Goal: Information Seeking & Learning: Check status

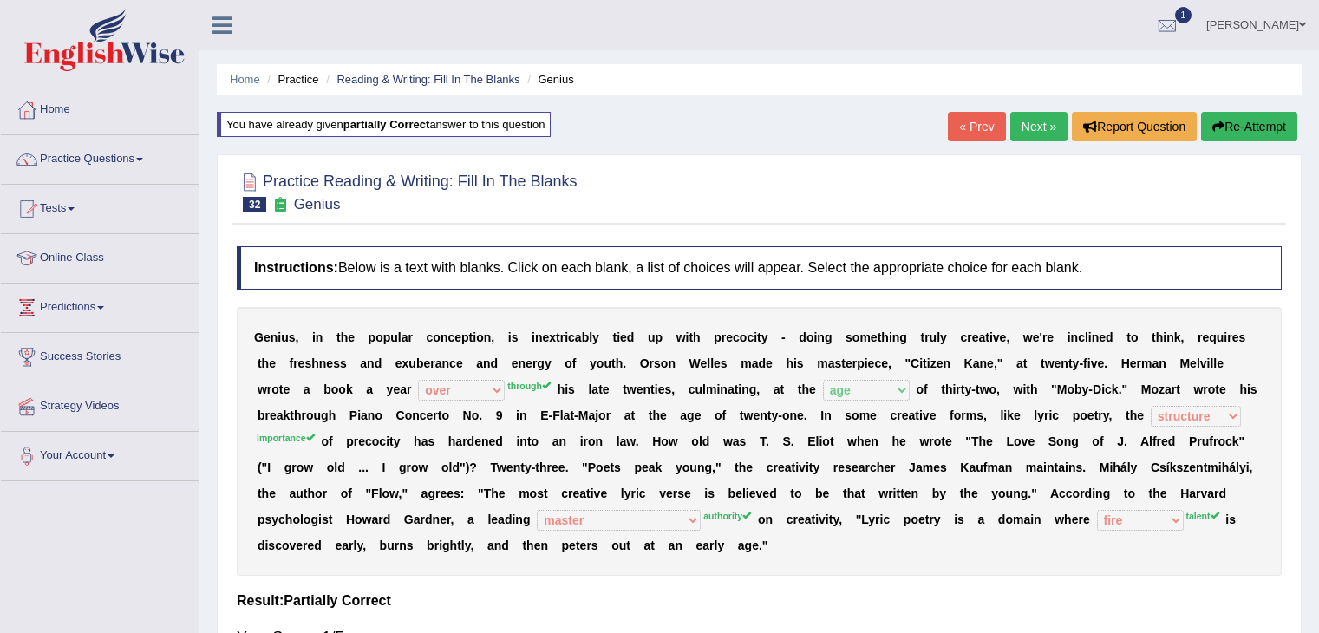
select select "over"
select select "age"
select select "structure"
select select "master"
select select "fire"
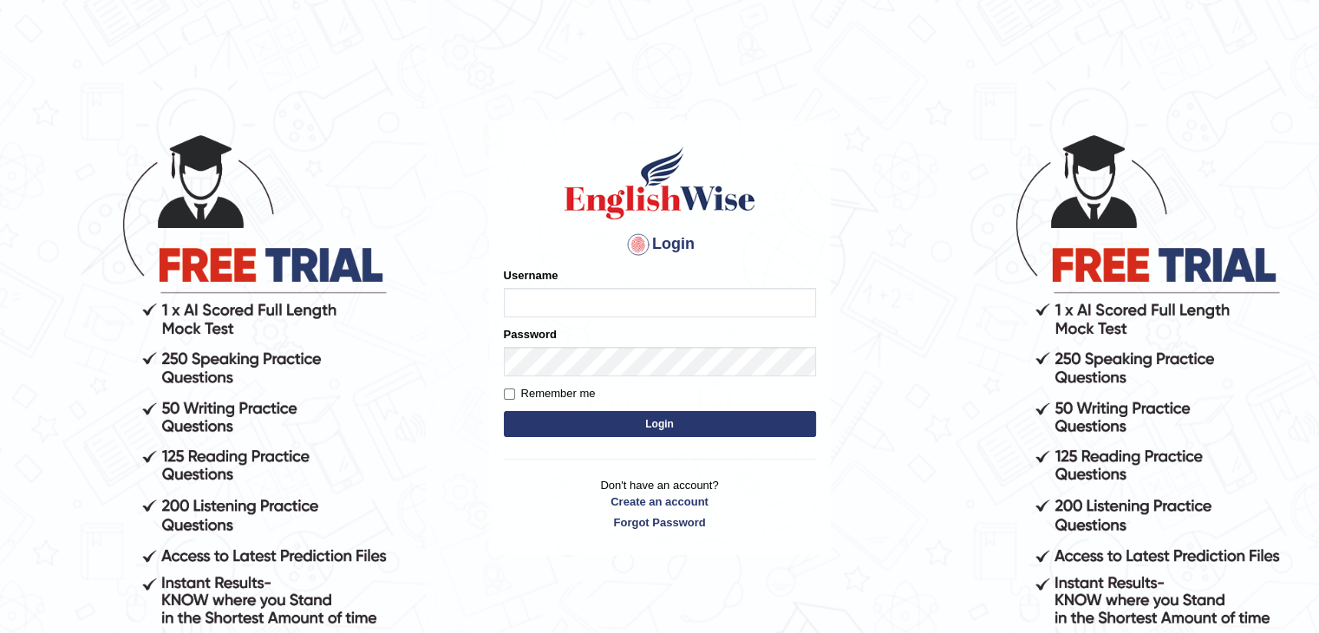
type input "PunamRijal"
click at [744, 434] on button "Login" at bounding box center [660, 424] width 312 height 26
click at [731, 431] on button "Login" at bounding box center [660, 424] width 312 height 26
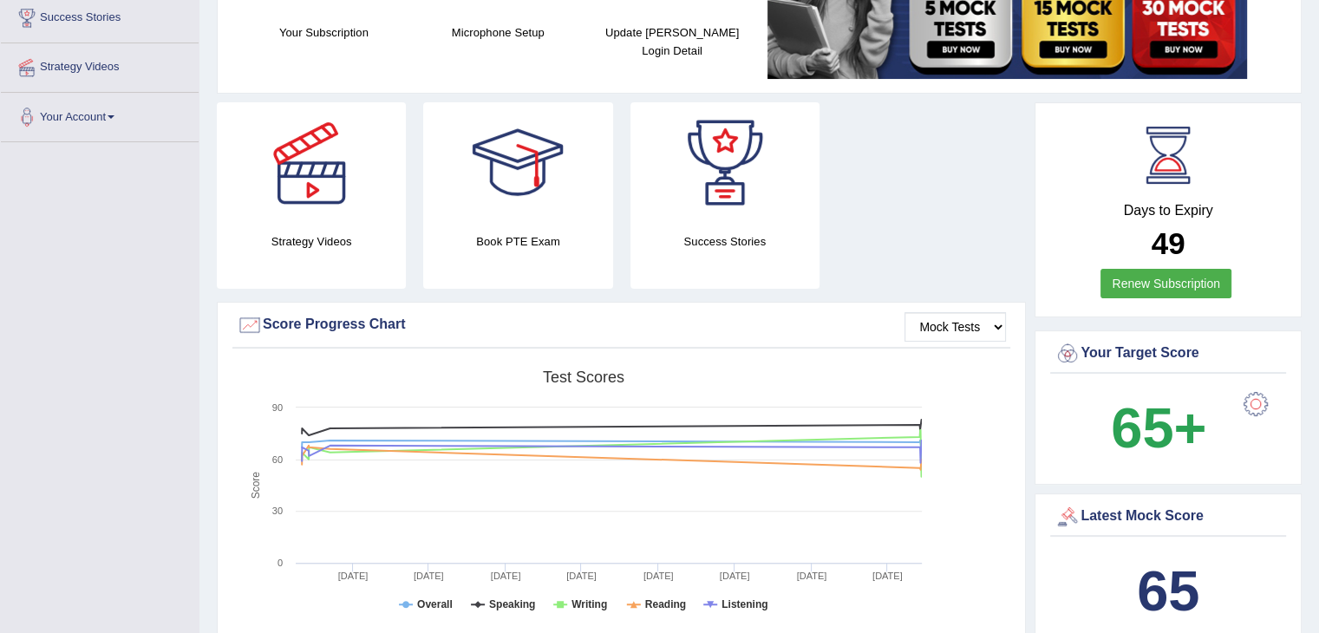
scroll to position [70, 0]
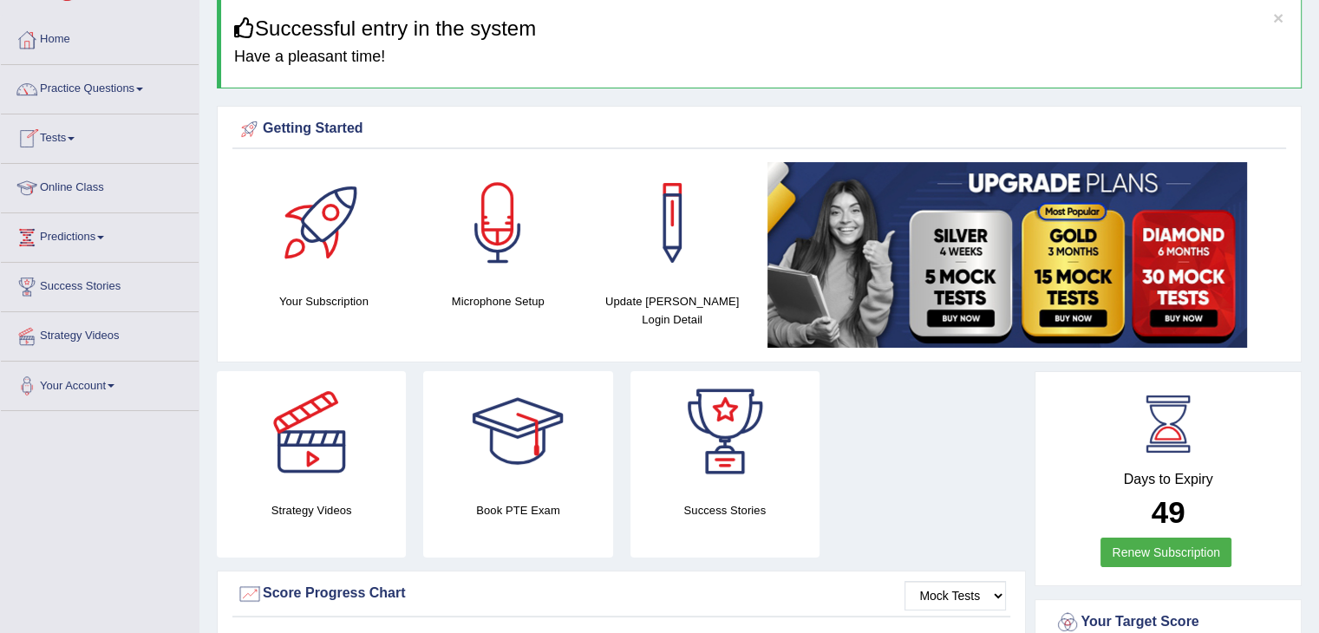
click at [67, 151] on link "Tests" at bounding box center [100, 135] width 198 height 43
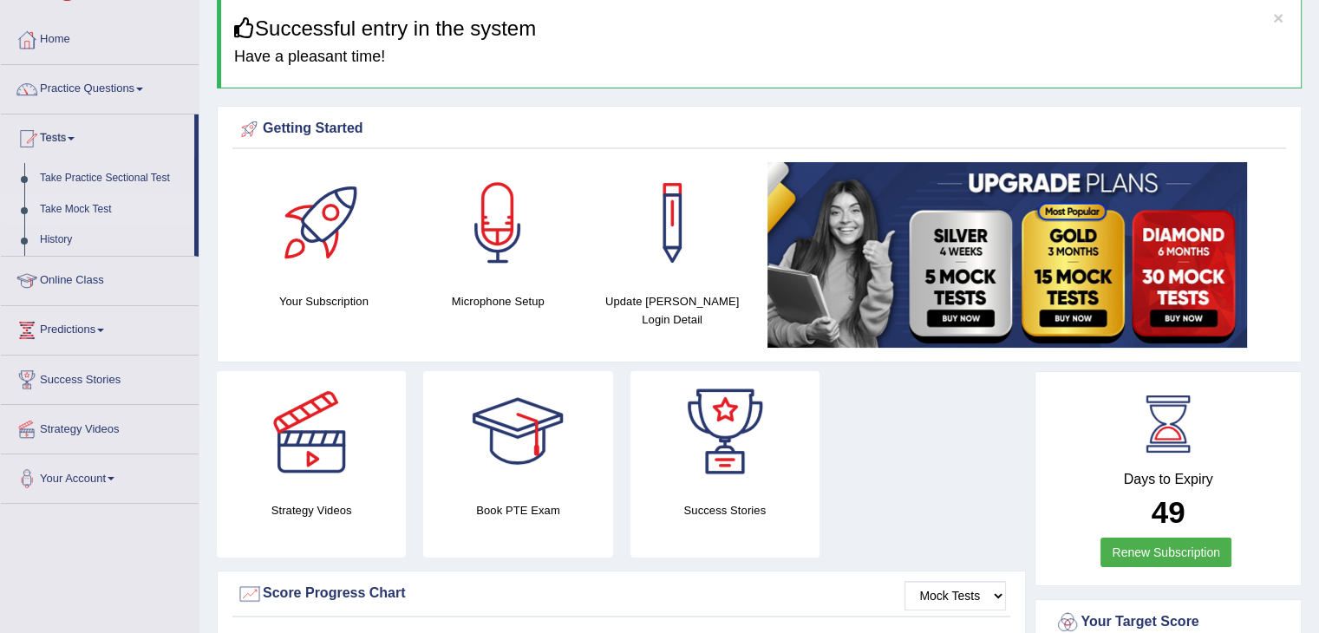
click at [87, 205] on link "Take Mock Test" at bounding box center [113, 209] width 162 height 31
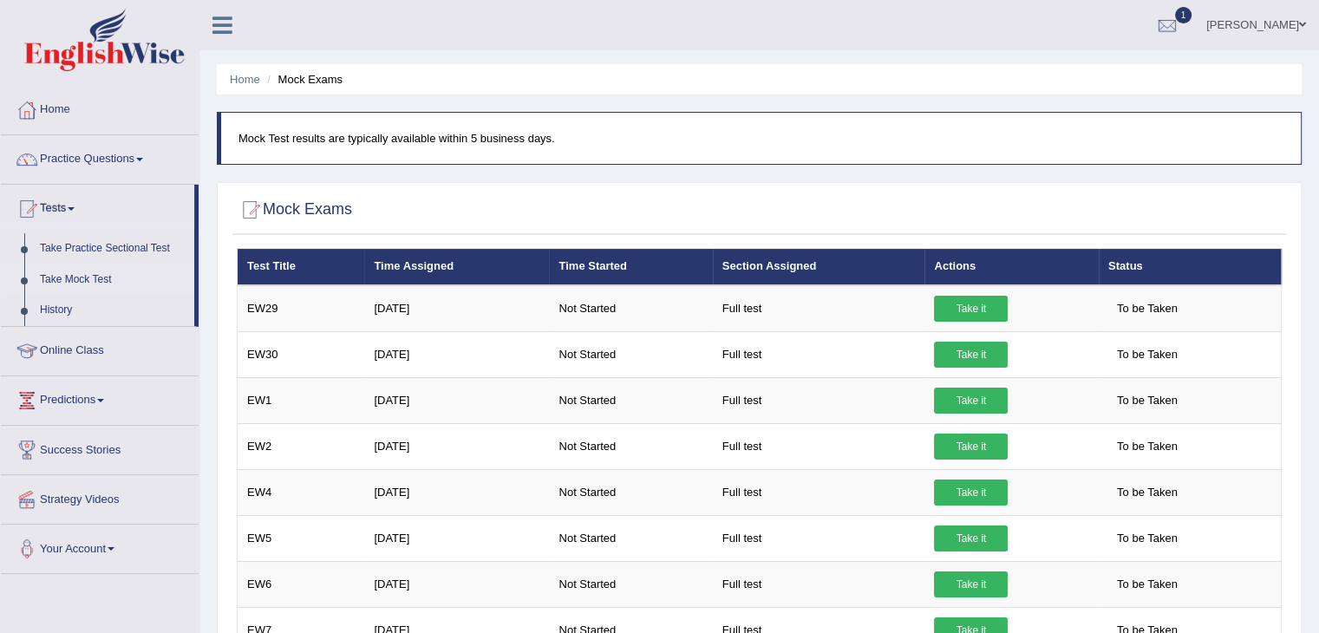
drag, startPoint x: 1331, startPoint y: 248, endPoint x: 1133, endPoint y: 49, distance: 280.8
click at [1133, 49] on ul "[PERSON_NAME] Toggle navigation Username: PunamRijal Access Type: Online Subscr…" at bounding box center [927, 24] width 784 height 49
drag, startPoint x: 1320, startPoint y: 187, endPoint x: 1290, endPoint y: 143, distance: 53.6
click at [1290, 143] on blockquote "Mock Test results are typically available within 5 business days." at bounding box center [759, 138] width 1085 height 53
drag, startPoint x: 1307, startPoint y: 147, endPoint x: 1307, endPoint y: 280, distance: 133.5
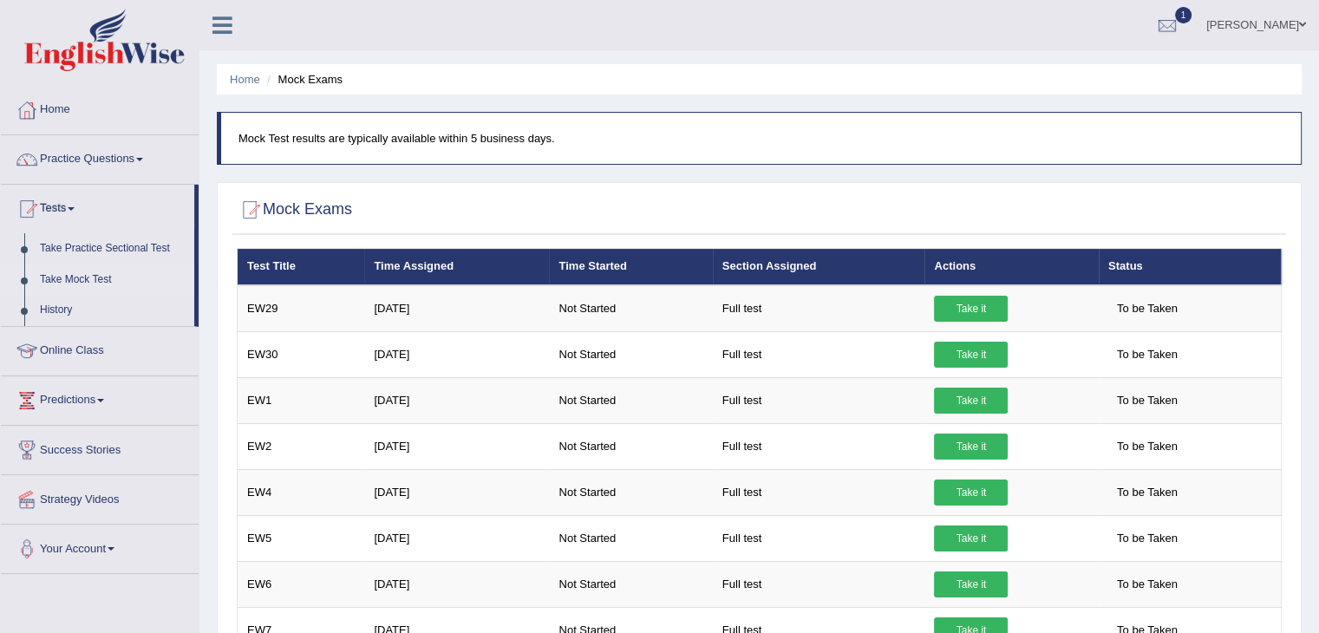
click at [1307, 280] on div "Home Mock Exams Mock Test results are typically available within 5 business day…" at bounding box center [758, 433] width 1119 height 867
drag, startPoint x: 1089, startPoint y: 38, endPoint x: 1235, endPoint y: 91, distance: 155.0
click at [1235, 91] on div "Toggle navigation Home Practice Questions Speaking Practice Read Aloud Repeat S…" at bounding box center [659, 451] width 1319 height 902
click at [1235, 91] on ul "Home Mock Exams" at bounding box center [759, 79] width 1085 height 30
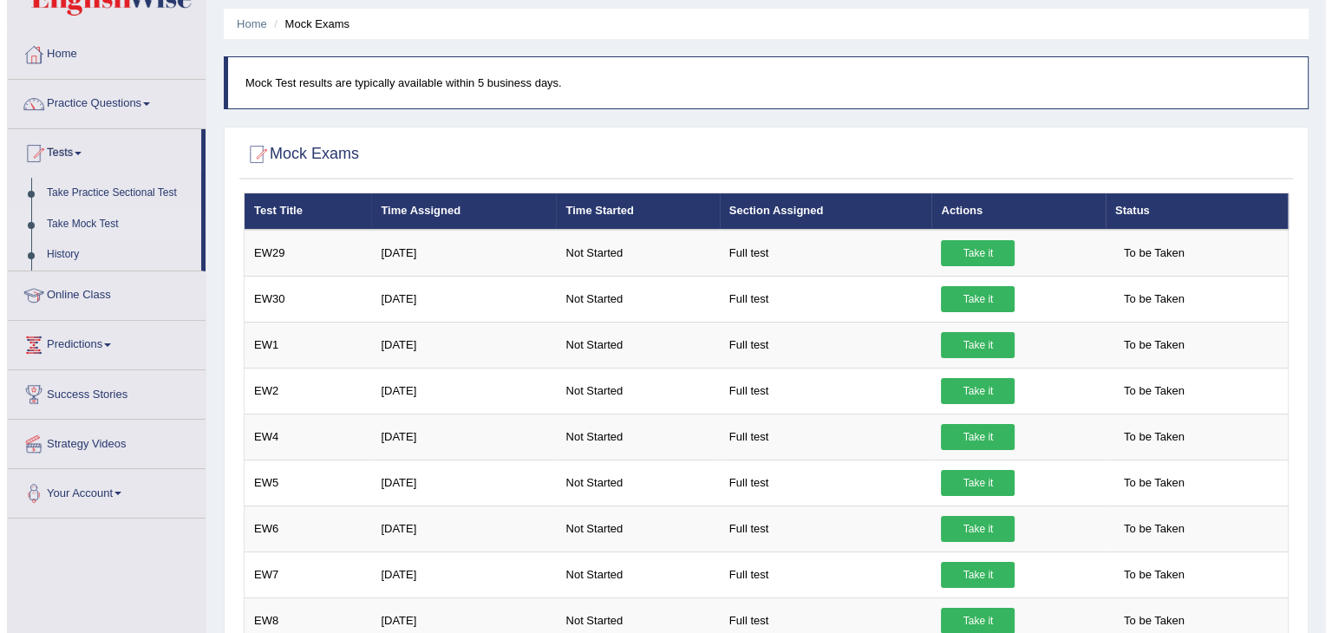
scroll to position [53, 0]
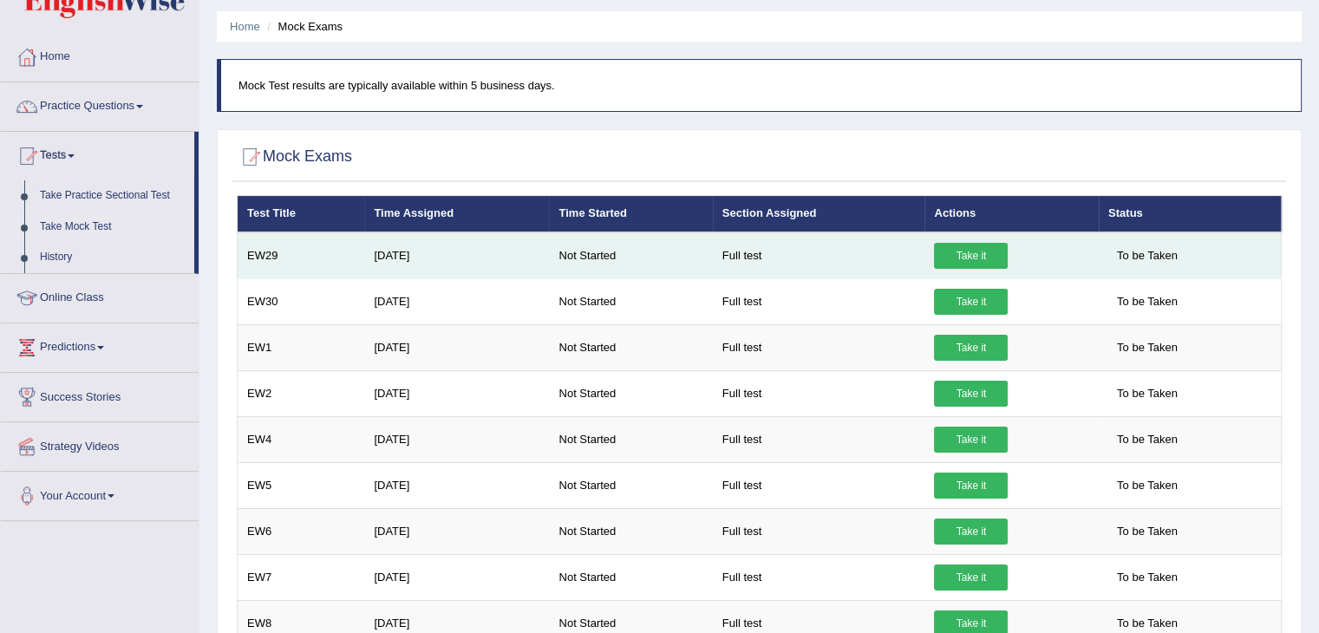
click at [968, 261] on link "Take it" at bounding box center [971, 256] width 74 height 26
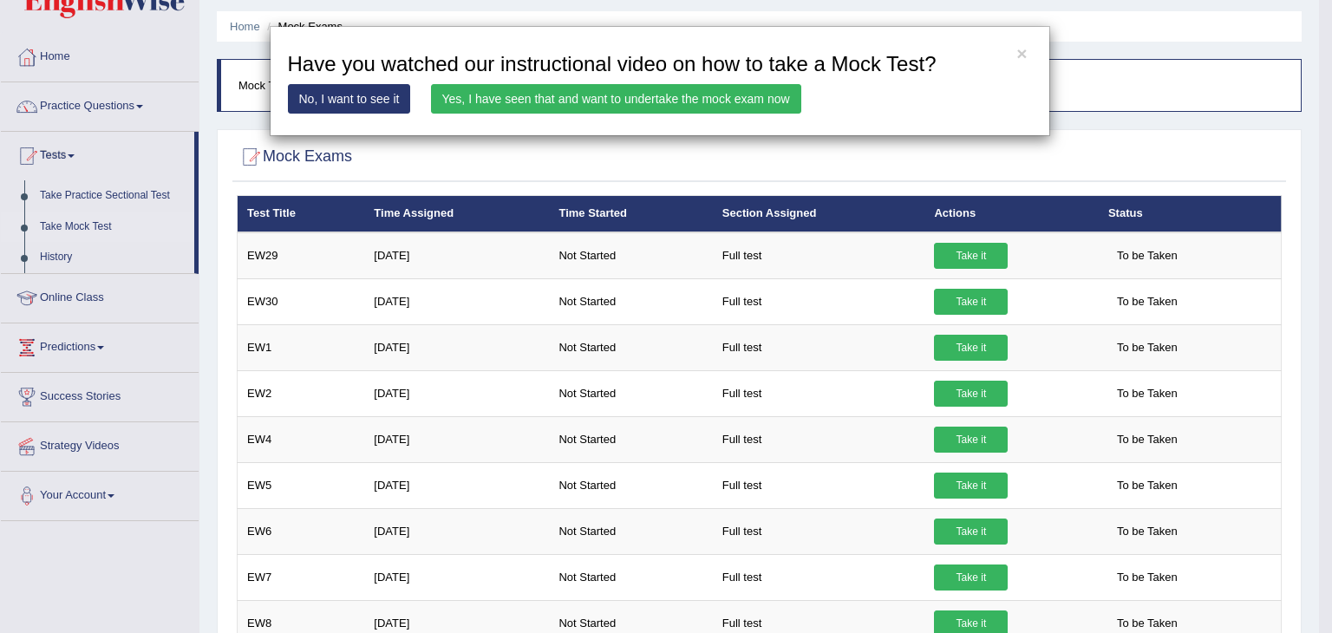
click at [654, 94] on link "Yes, I have seen that and want to undertake the mock exam now" at bounding box center [616, 98] width 370 height 29
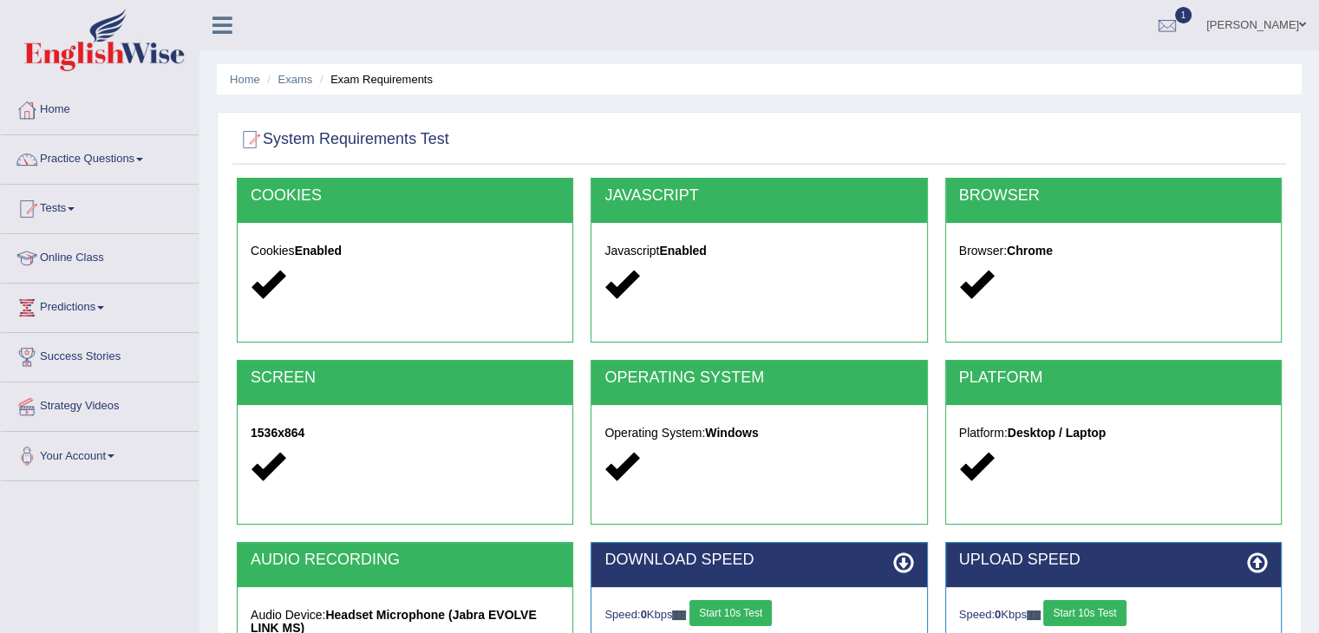
click at [758, 618] on button "Start 10s Test" at bounding box center [730, 613] width 82 height 26
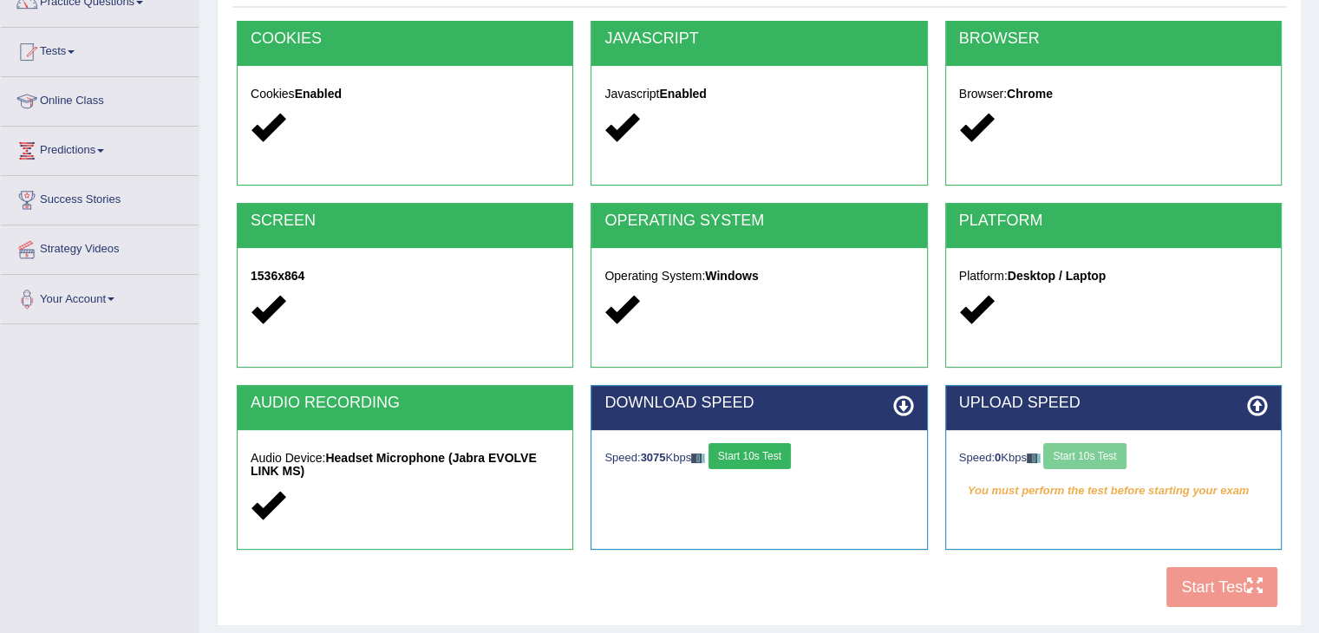
scroll to position [277, 0]
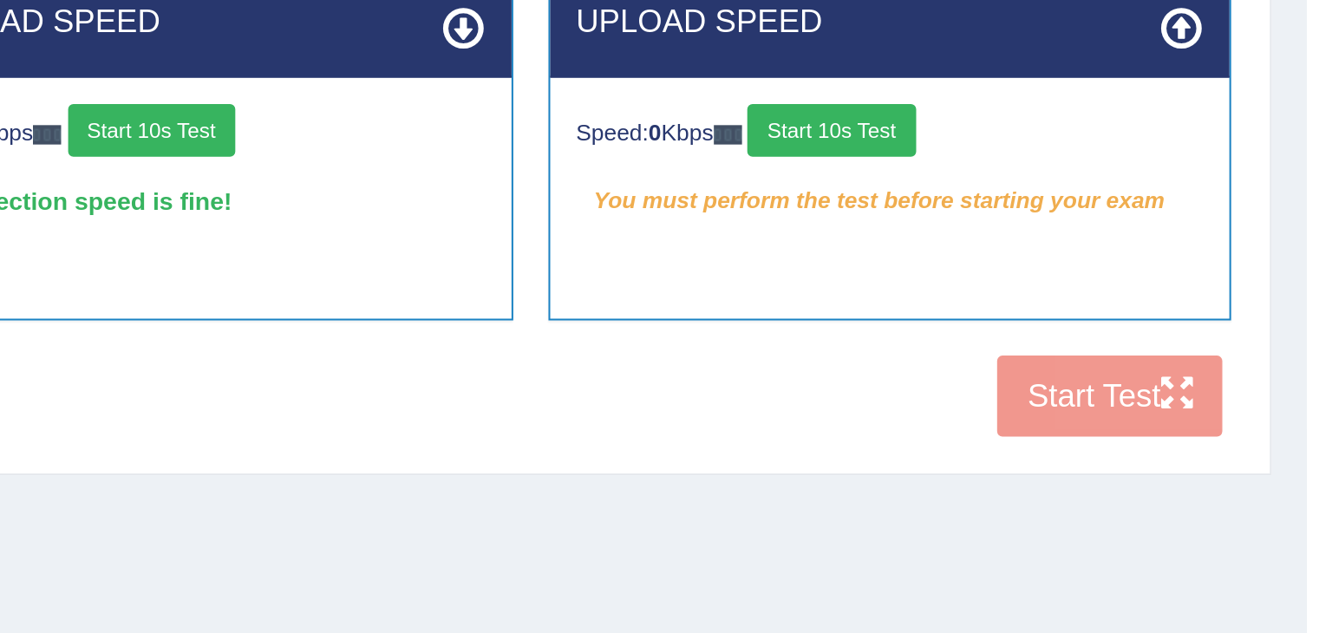
click at [1113, 338] on button "Start 10s Test" at bounding box center [1084, 336] width 82 height 26
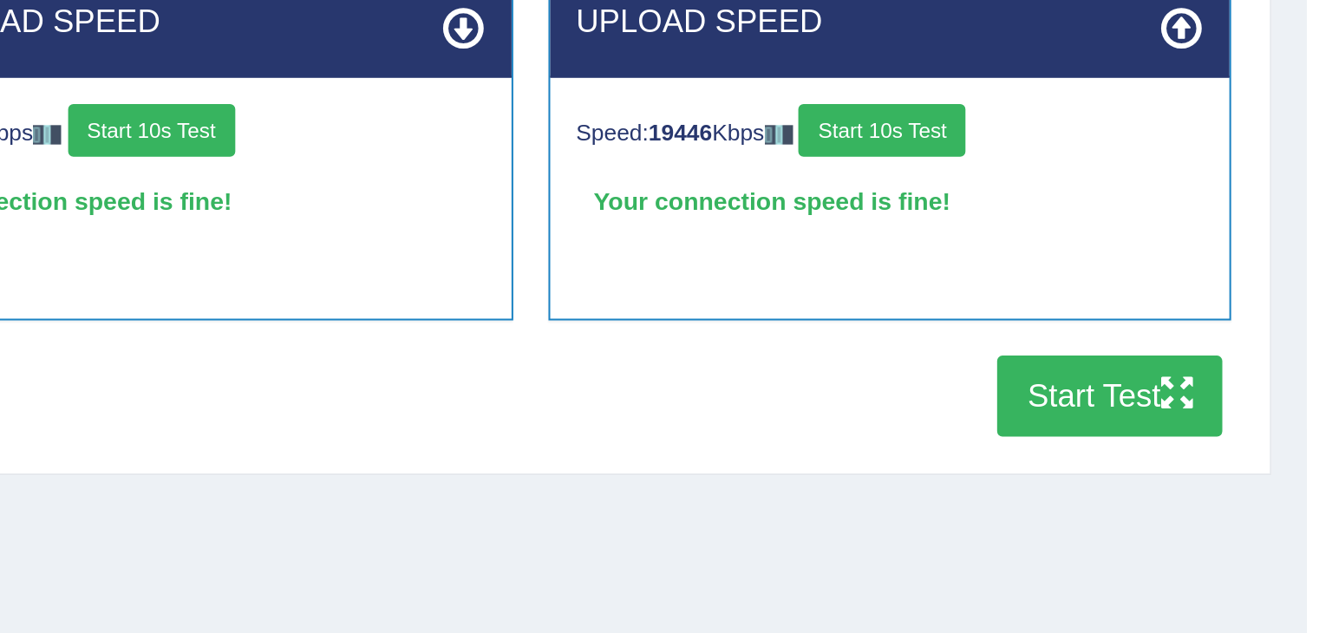
click at [1241, 456] on button "Start Test" at bounding box center [1221, 466] width 111 height 40
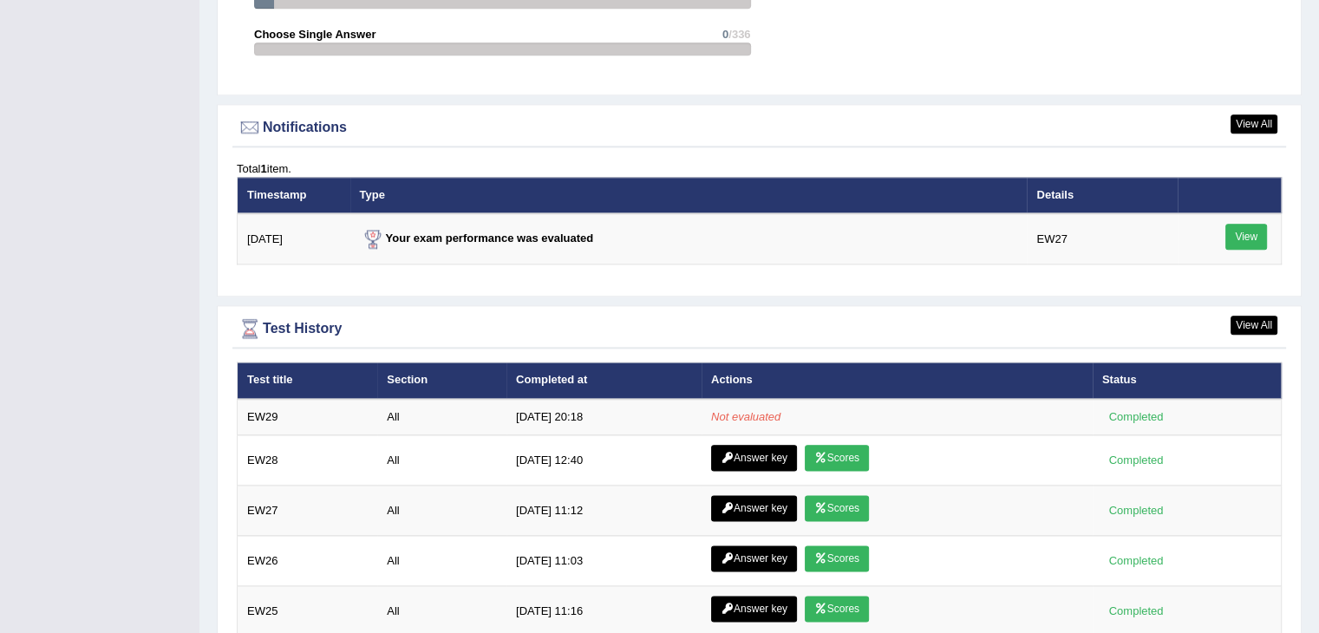
scroll to position [2098, 0]
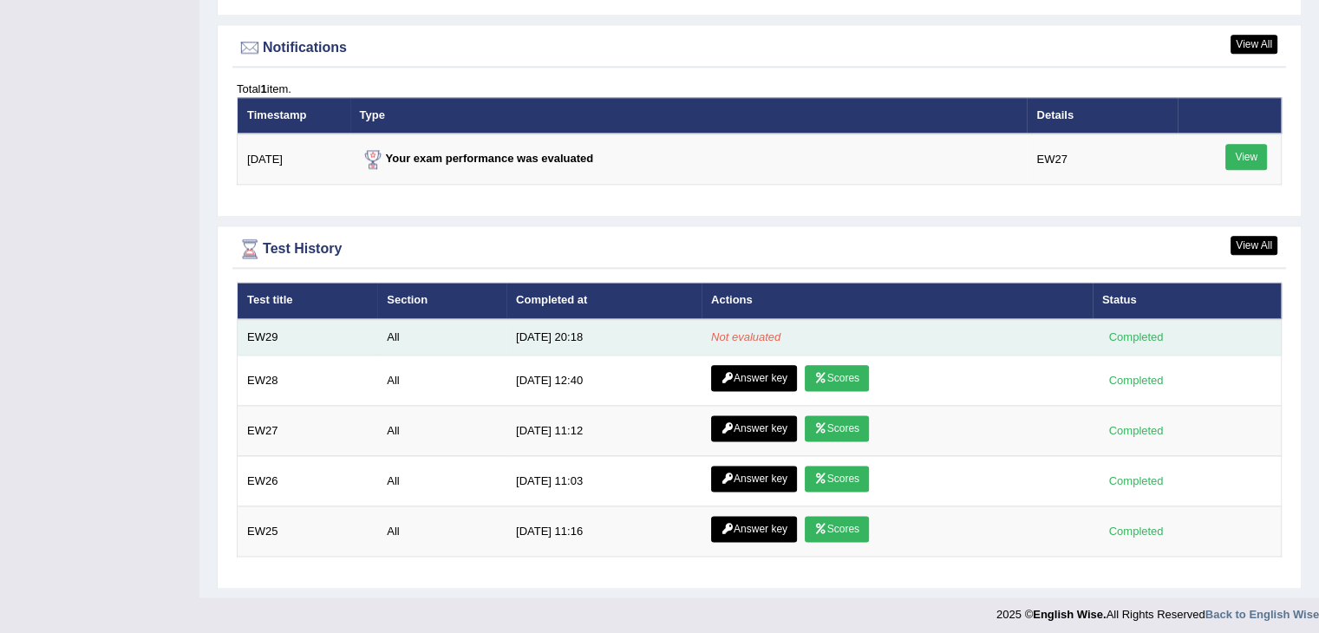
click at [264, 341] on td "EW29" at bounding box center [308, 337] width 140 height 36
click at [267, 331] on td "EW29" at bounding box center [308, 337] width 140 height 36
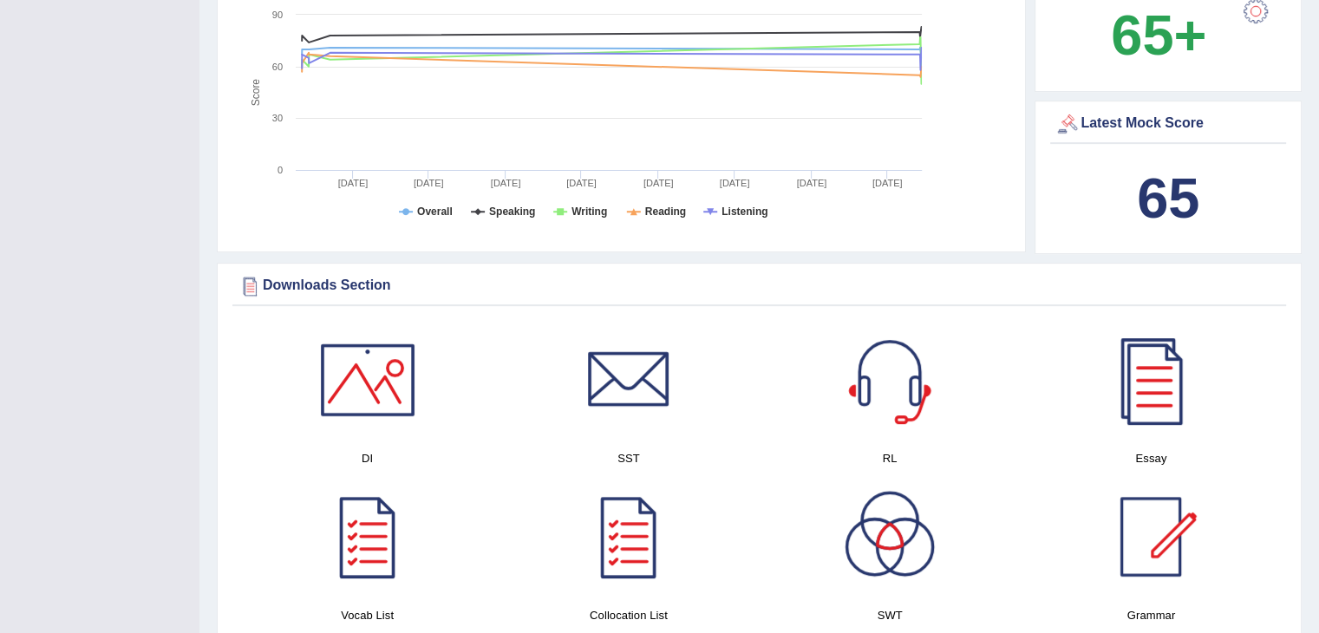
scroll to position [0, 0]
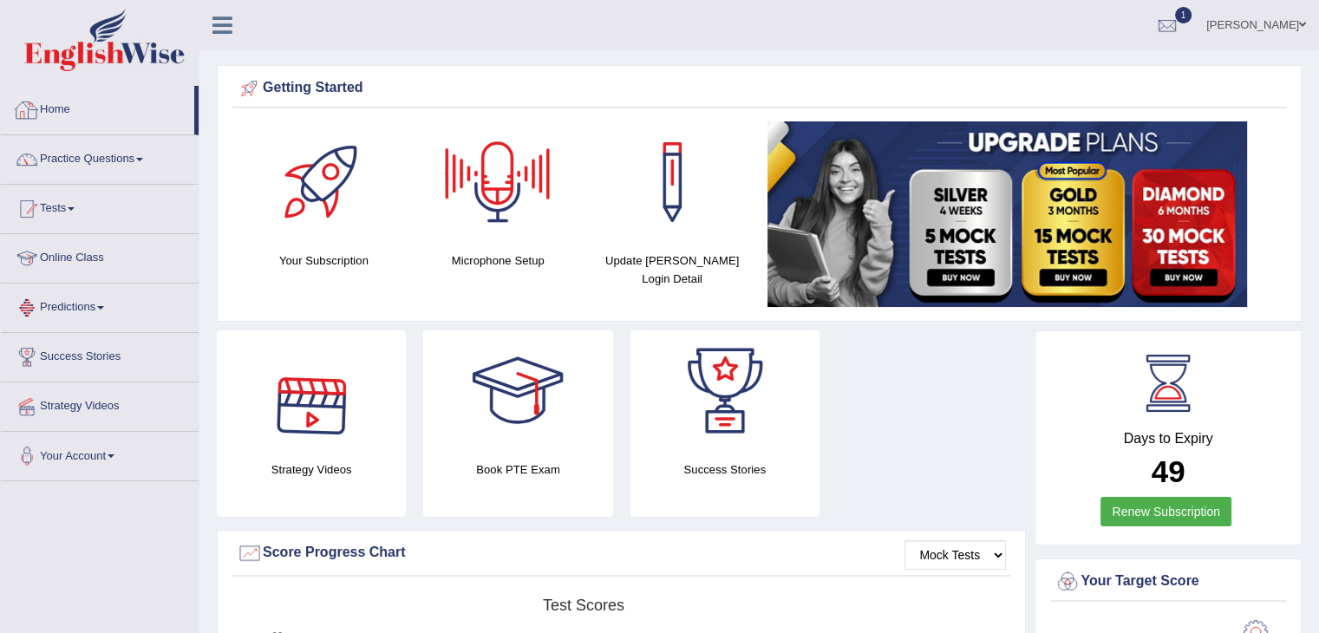
click at [48, 114] on link "Home" at bounding box center [97, 107] width 193 height 43
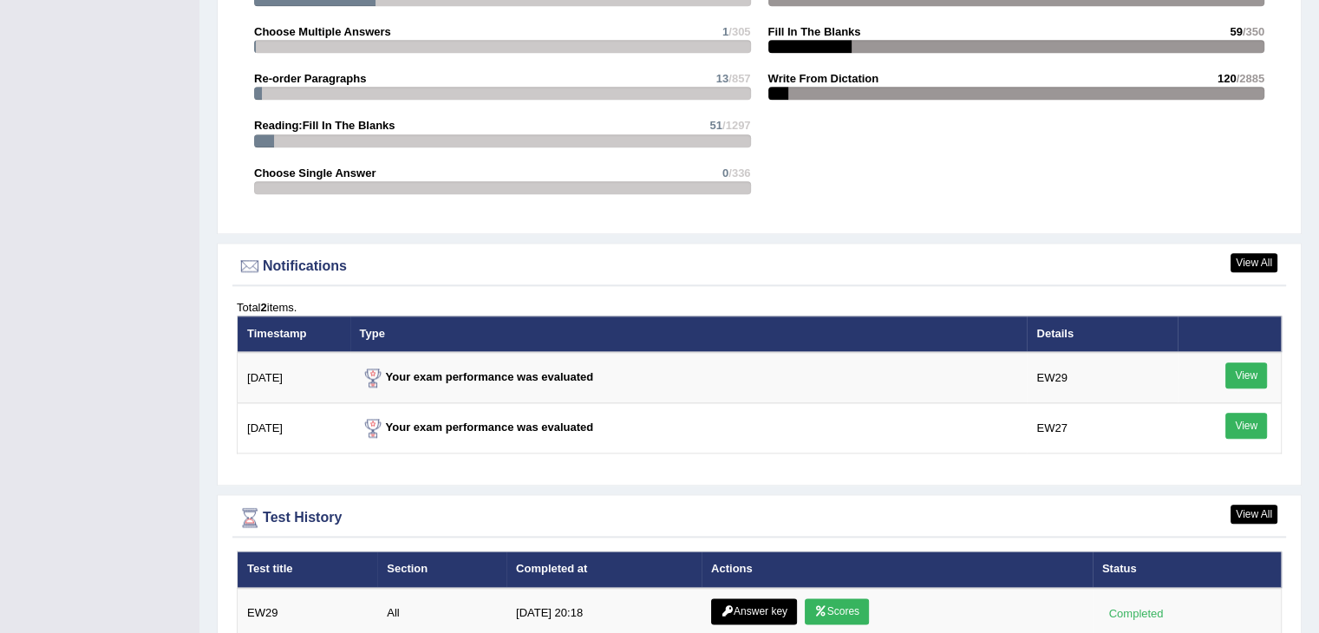
scroll to position [2161, 0]
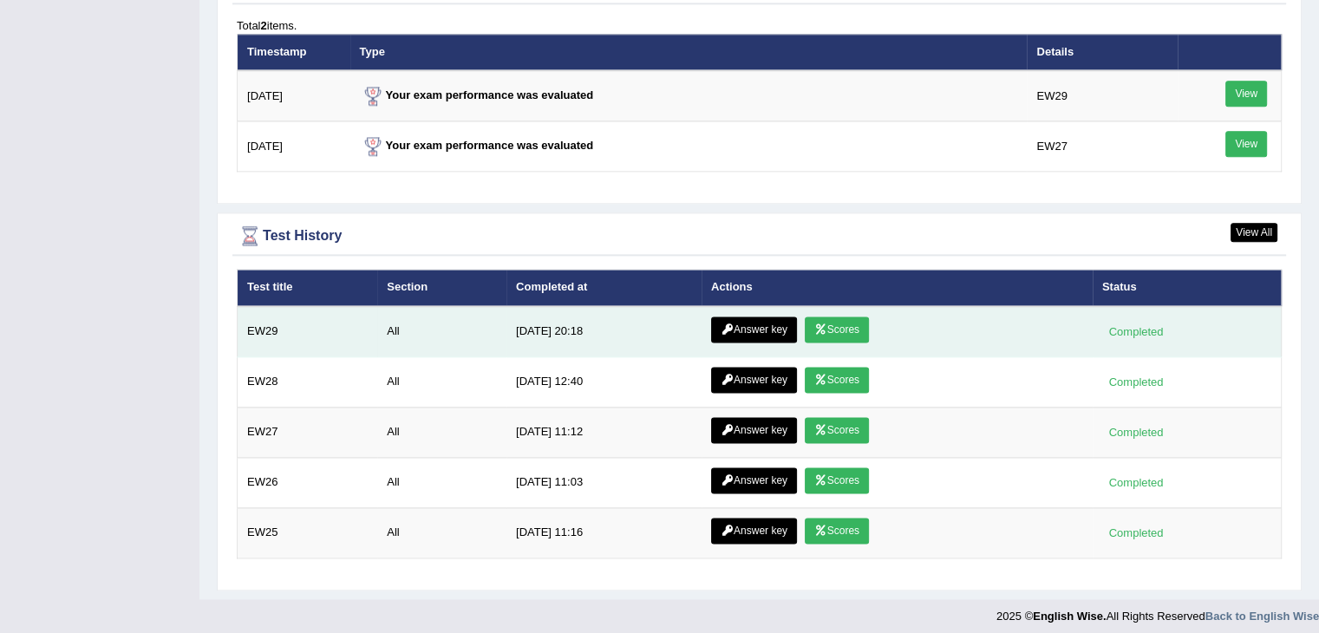
click at [824, 316] on link "Scores" at bounding box center [837, 329] width 64 height 26
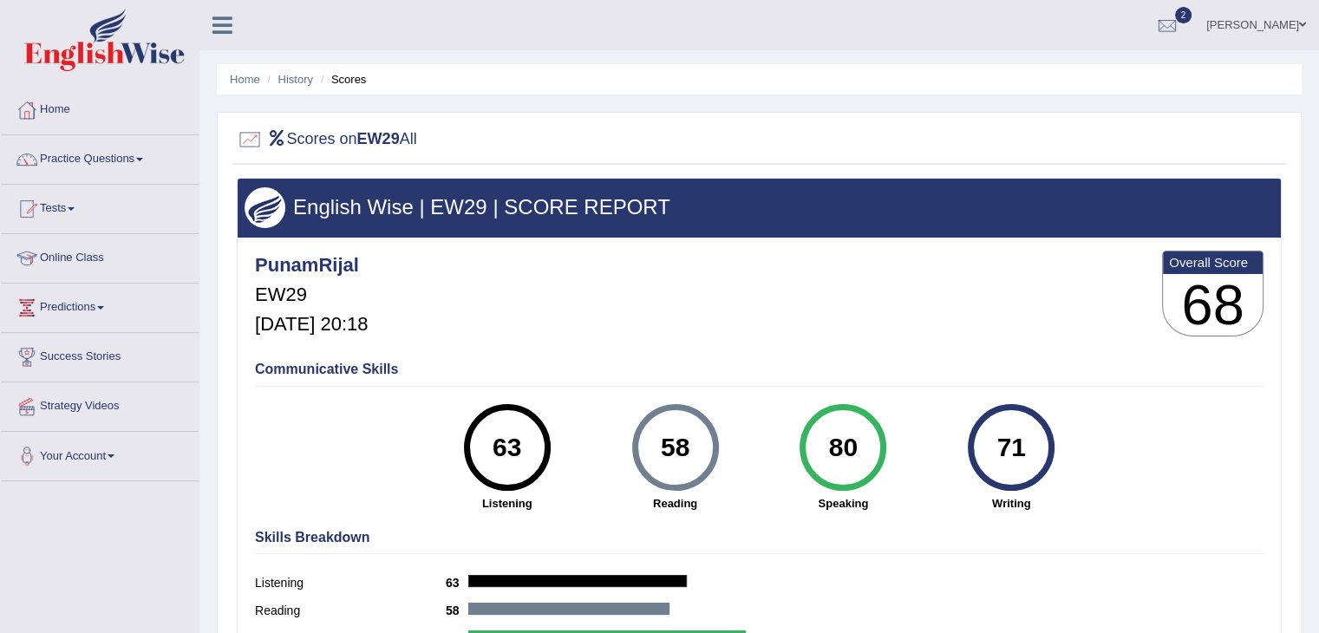
click at [1316, 219] on div "Home History Scores Scores on EW29 All English Wise | EW29 | SCORE REPORT Punam…" at bounding box center [758, 433] width 1119 height 867
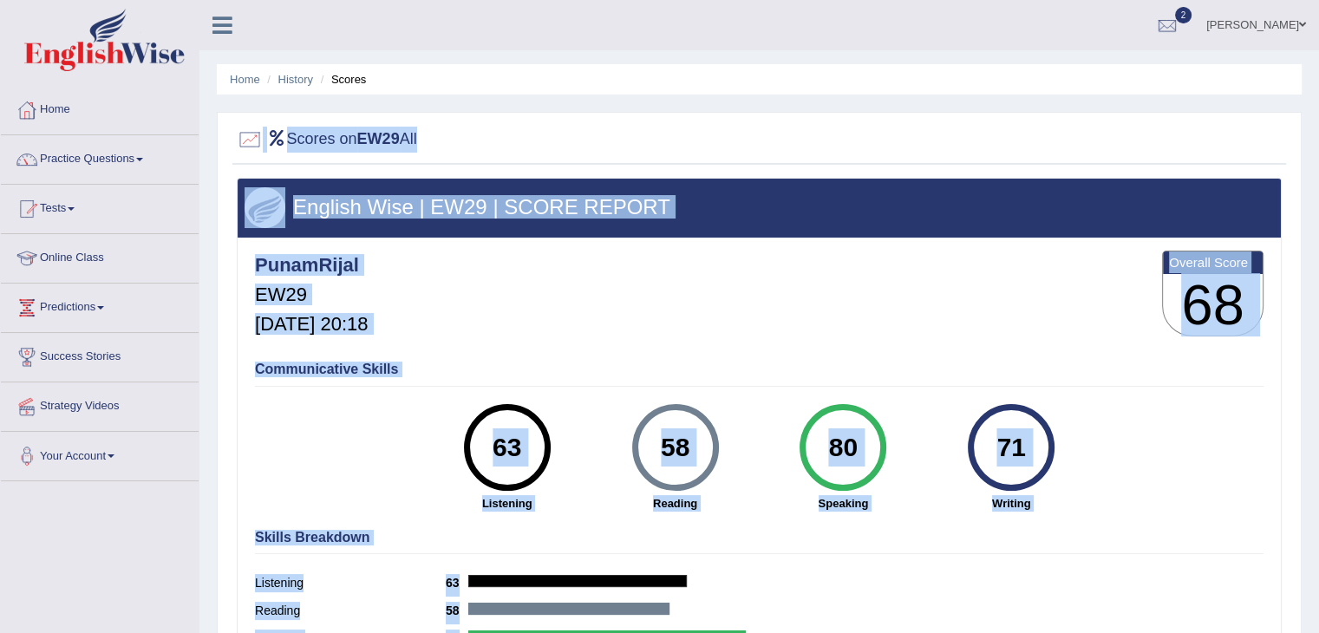
drag, startPoint x: 1313, startPoint y: 169, endPoint x: 1331, endPoint y: -75, distance: 244.3
click at [1318, 0] on html "Toggle navigation Home Practice Questions Speaking Practice Read Aloud Repeat S…" at bounding box center [659, 316] width 1319 height 633
click at [1196, 77] on ul "Home History Scores" at bounding box center [759, 79] width 1085 height 30
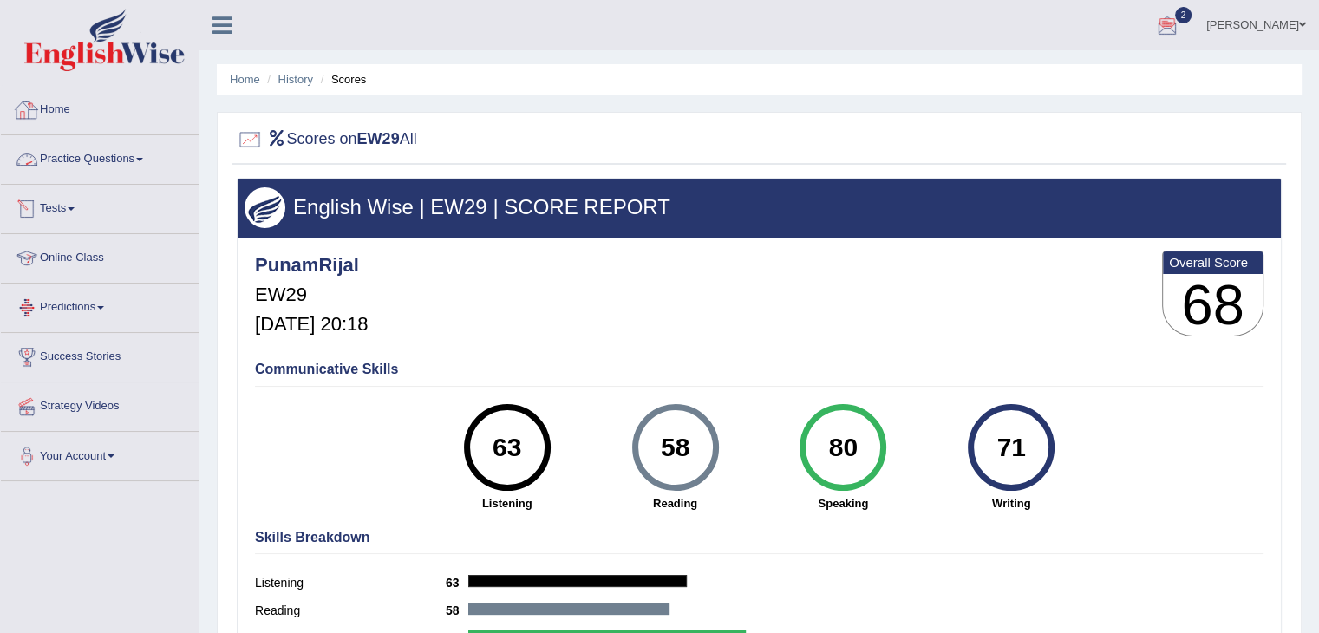
click at [76, 103] on link "Home" at bounding box center [100, 107] width 198 height 43
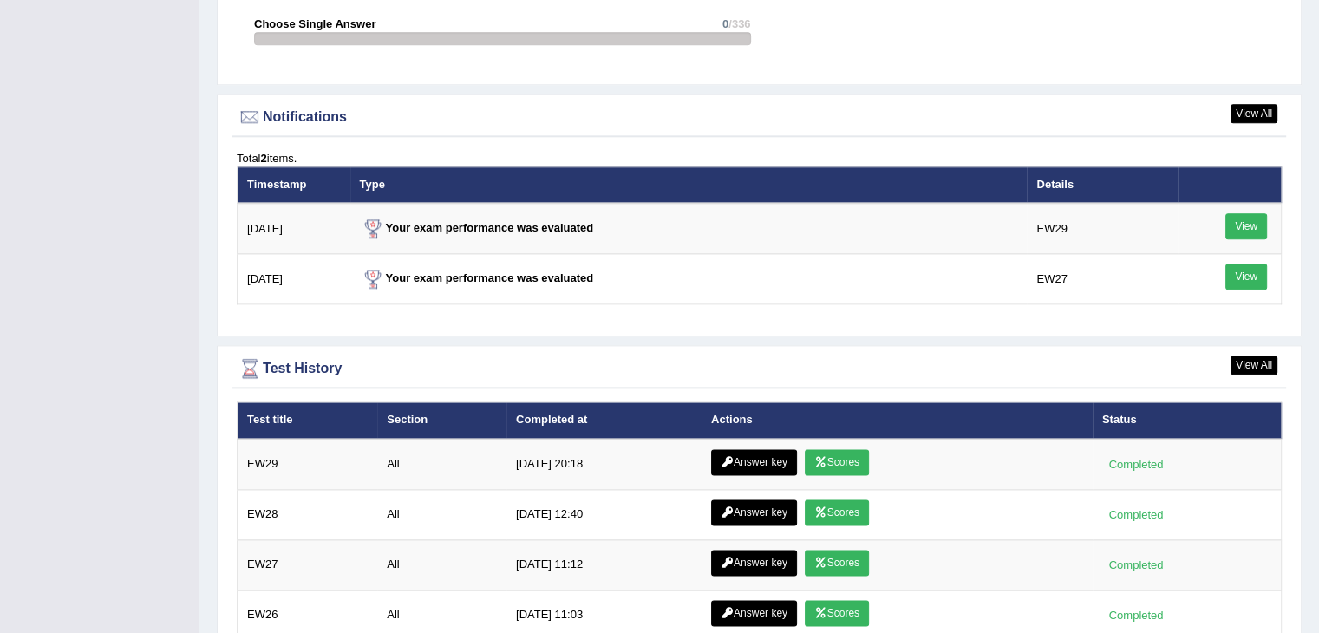
scroll to position [2161, 0]
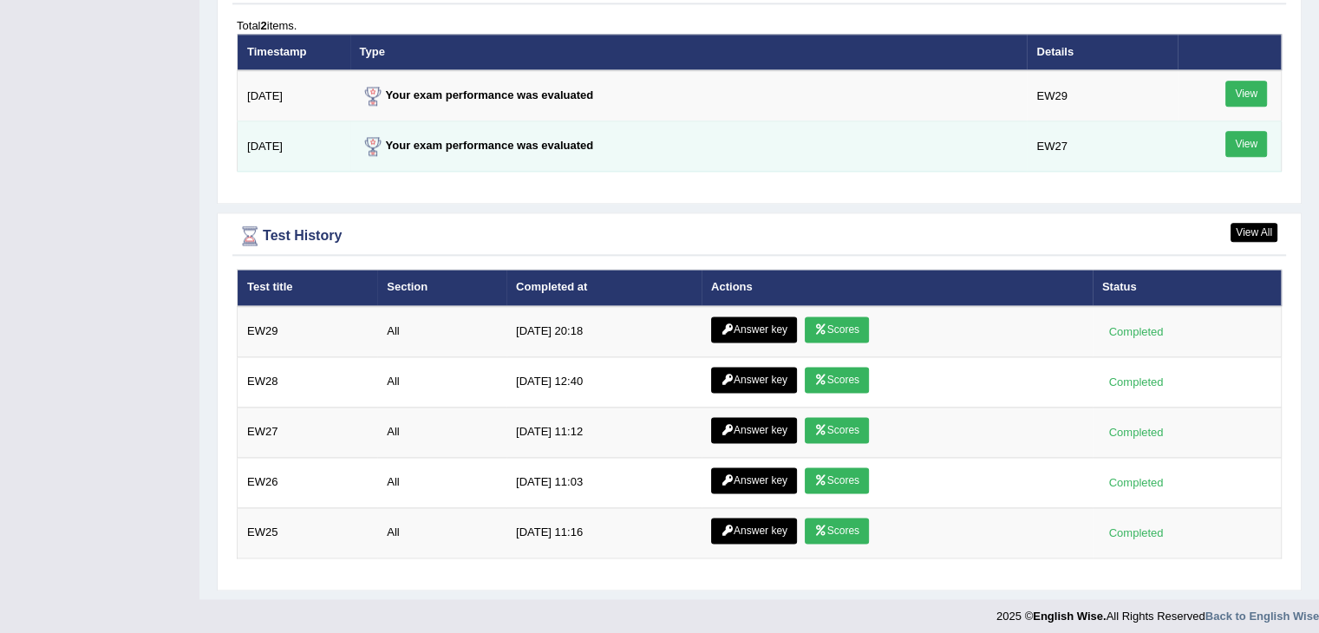
click at [1252, 133] on link "View" at bounding box center [1246, 144] width 42 height 26
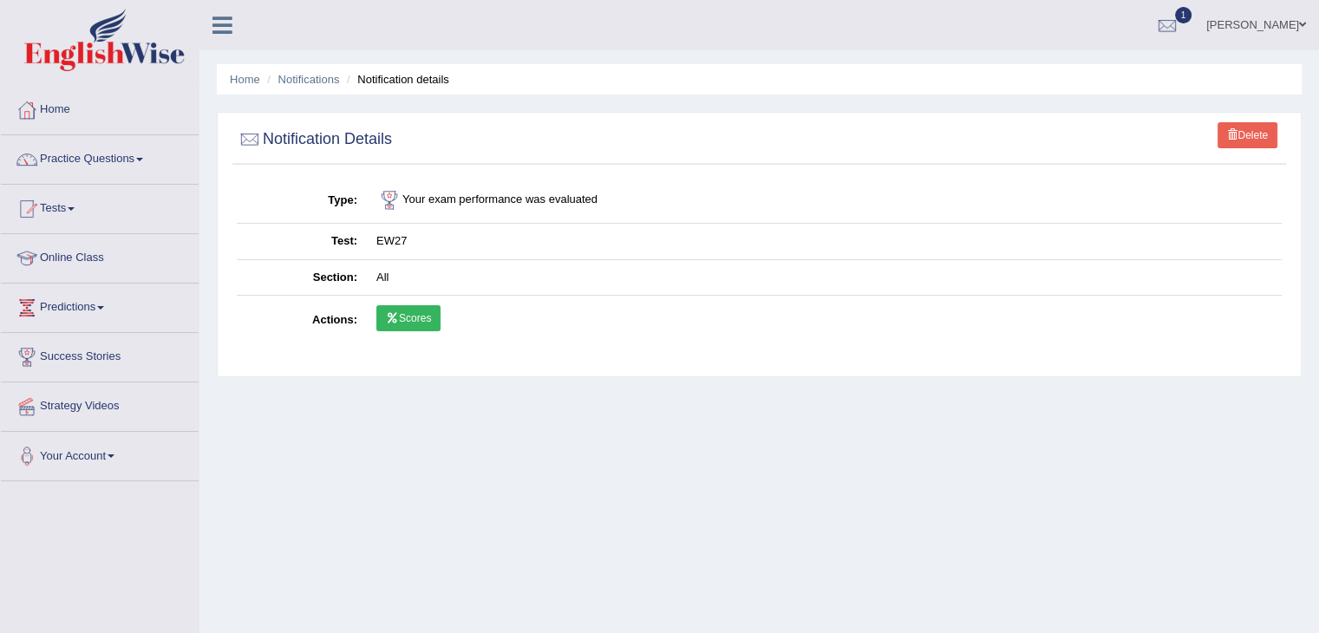
click at [412, 306] on link "Scores" at bounding box center [408, 318] width 64 height 26
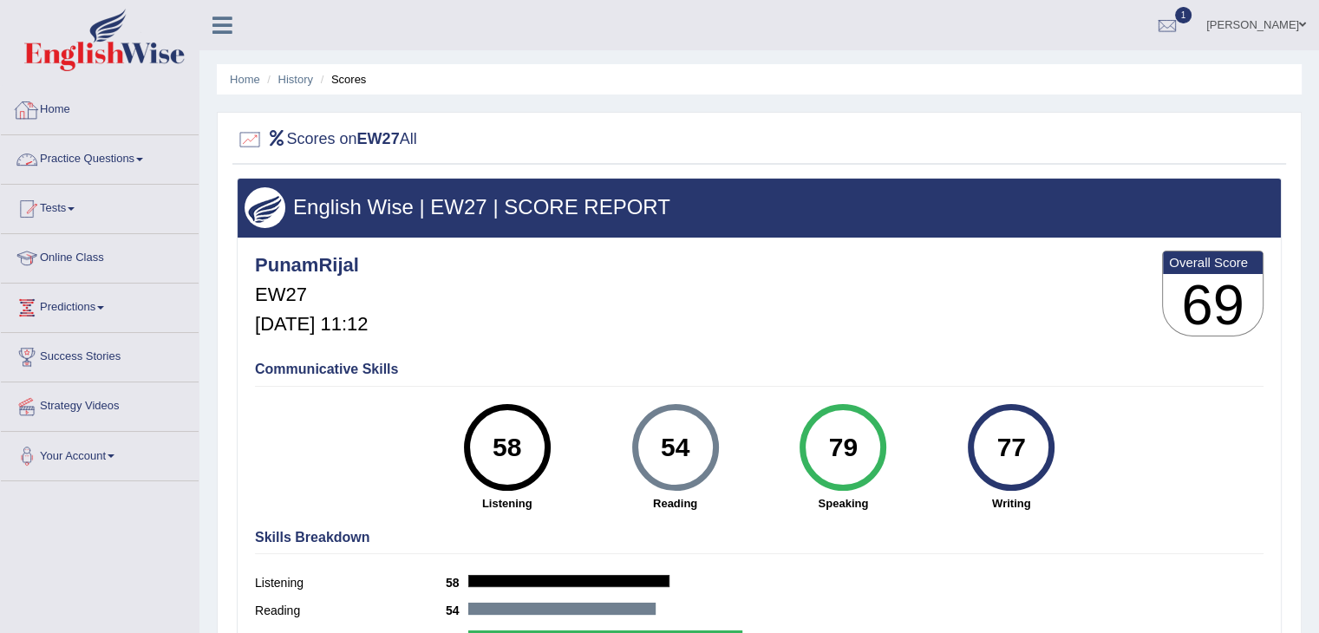
click at [54, 119] on link "Home" at bounding box center [100, 107] width 198 height 43
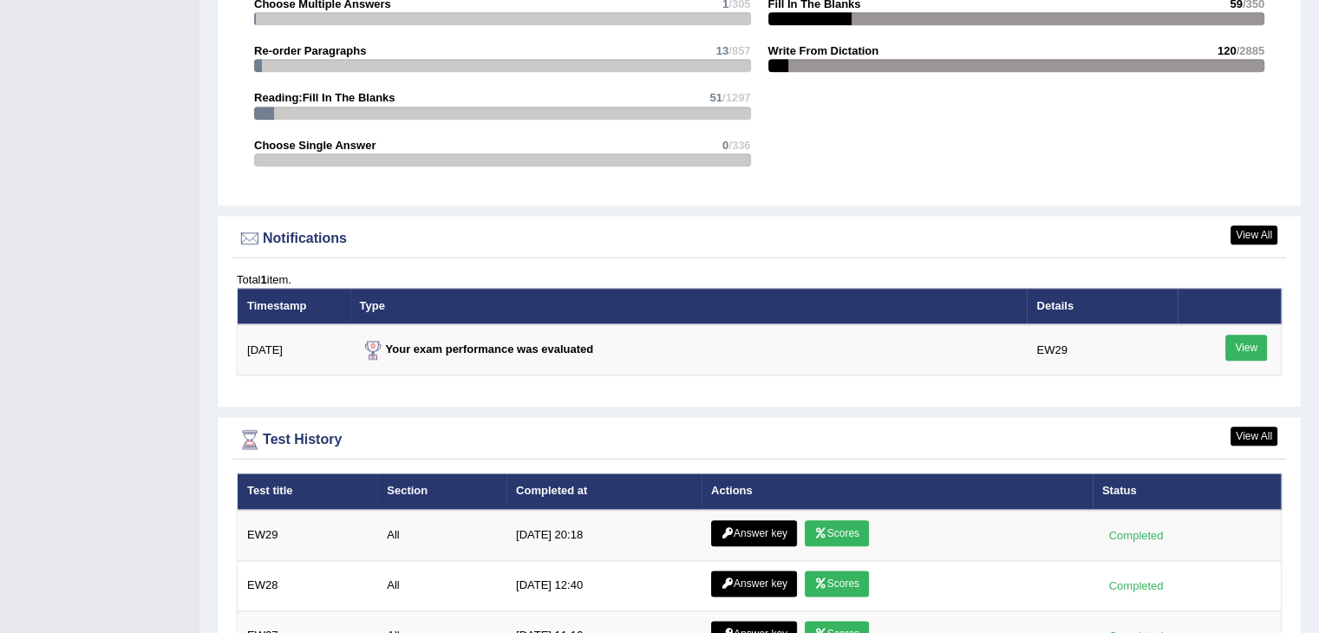
scroll to position [2112, 0]
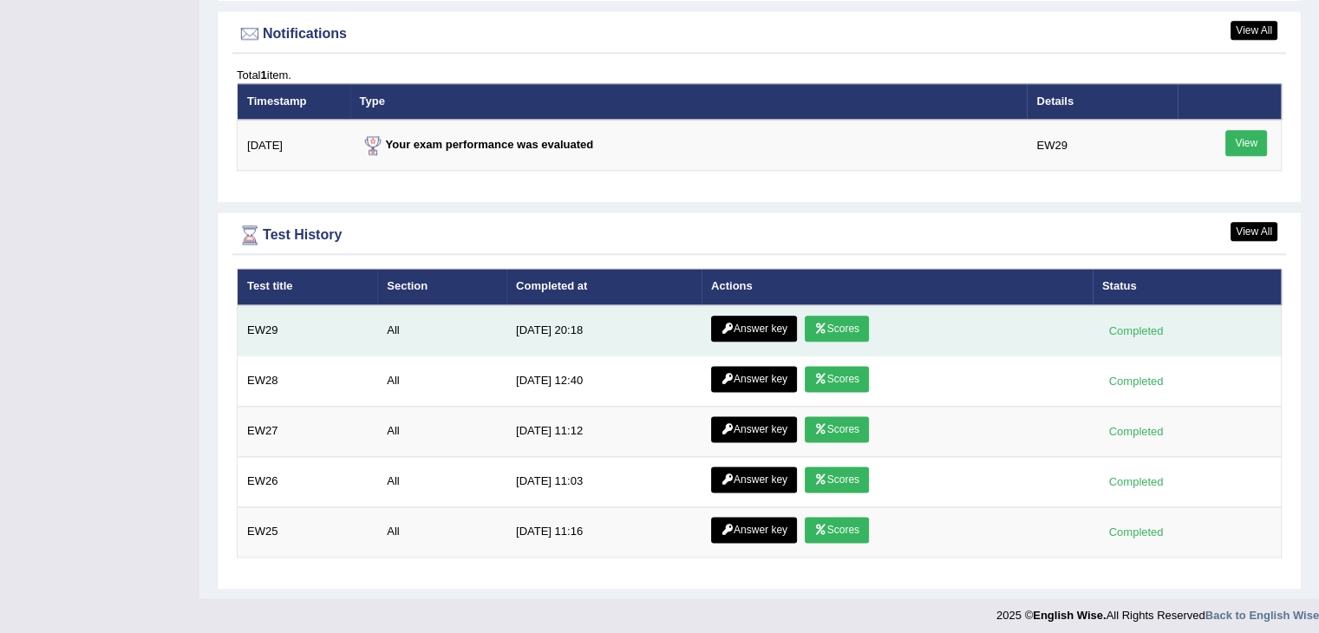
click at [813, 329] on link "Scores" at bounding box center [837, 329] width 64 height 26
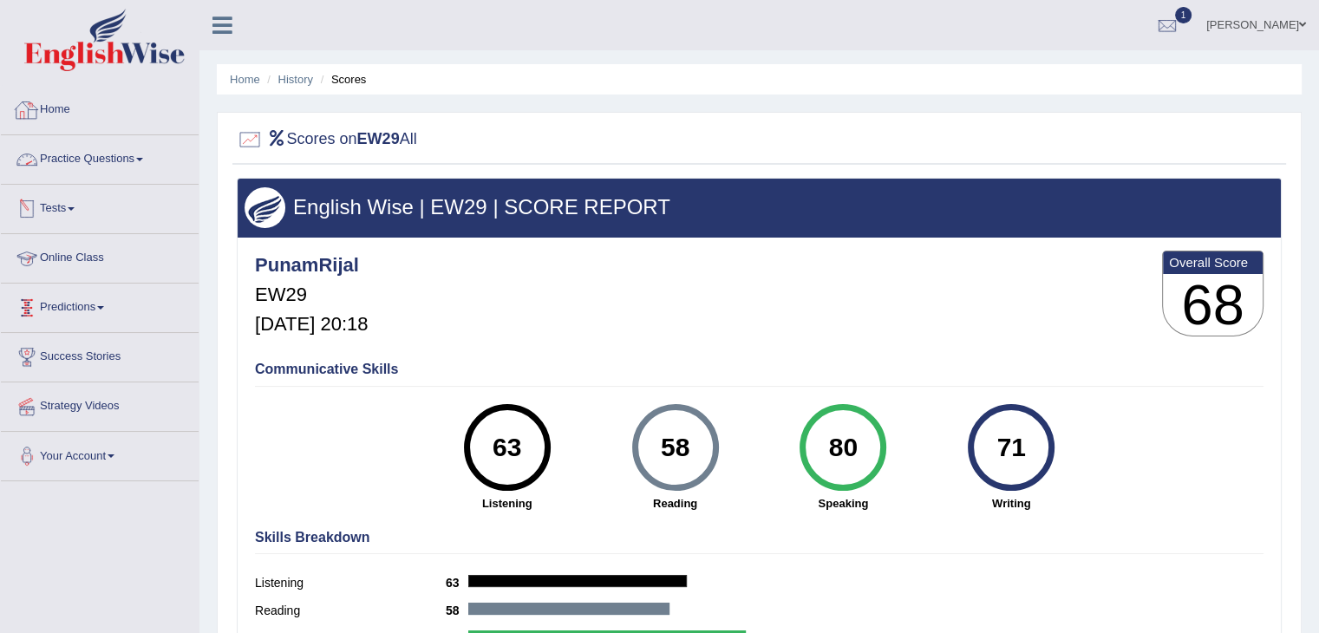
click at [68, 114] on link "Home" at bounding box center [100, 107] width 198 height 43
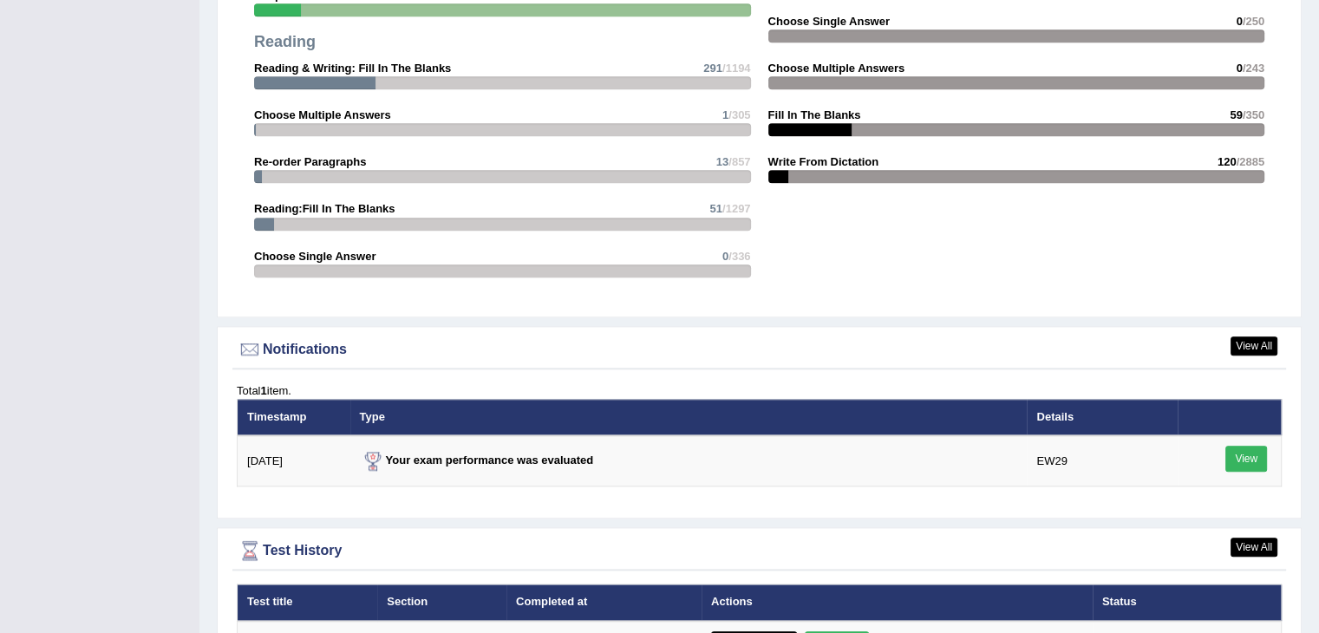
scroll to position [2112, 0]
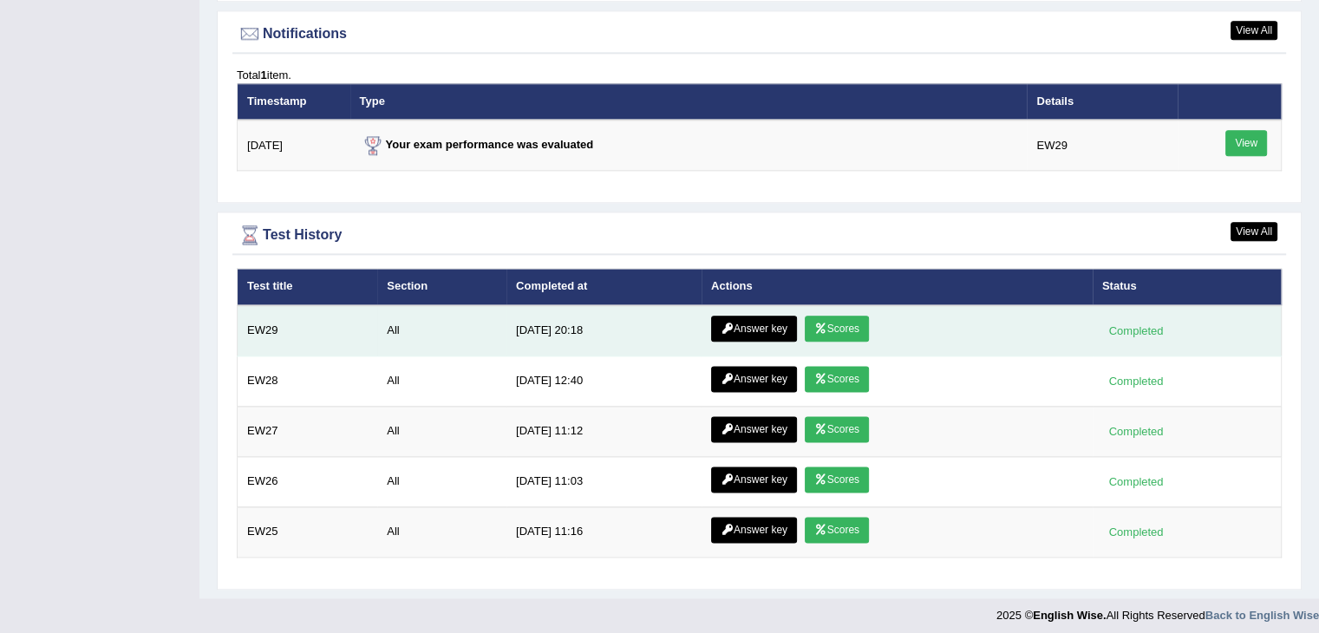
click at [747, 329] on link "Answer key" at bounding box center [754, 329] width 86 height 26
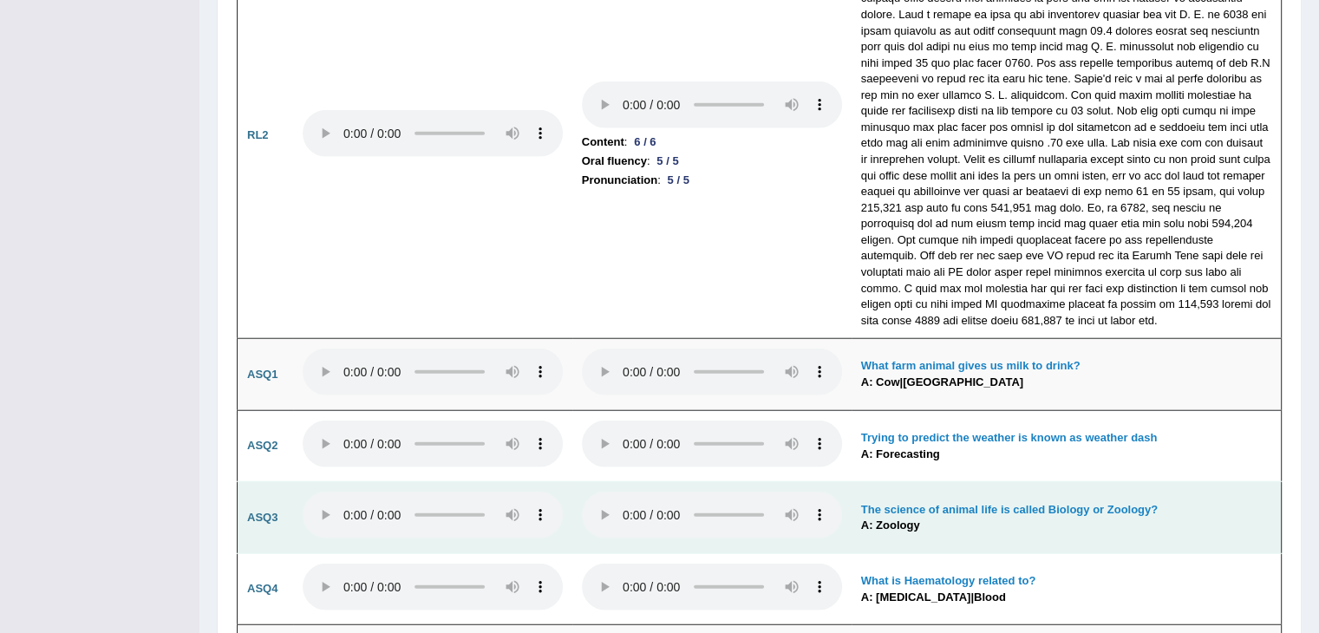
scroll to position [4370, 0]
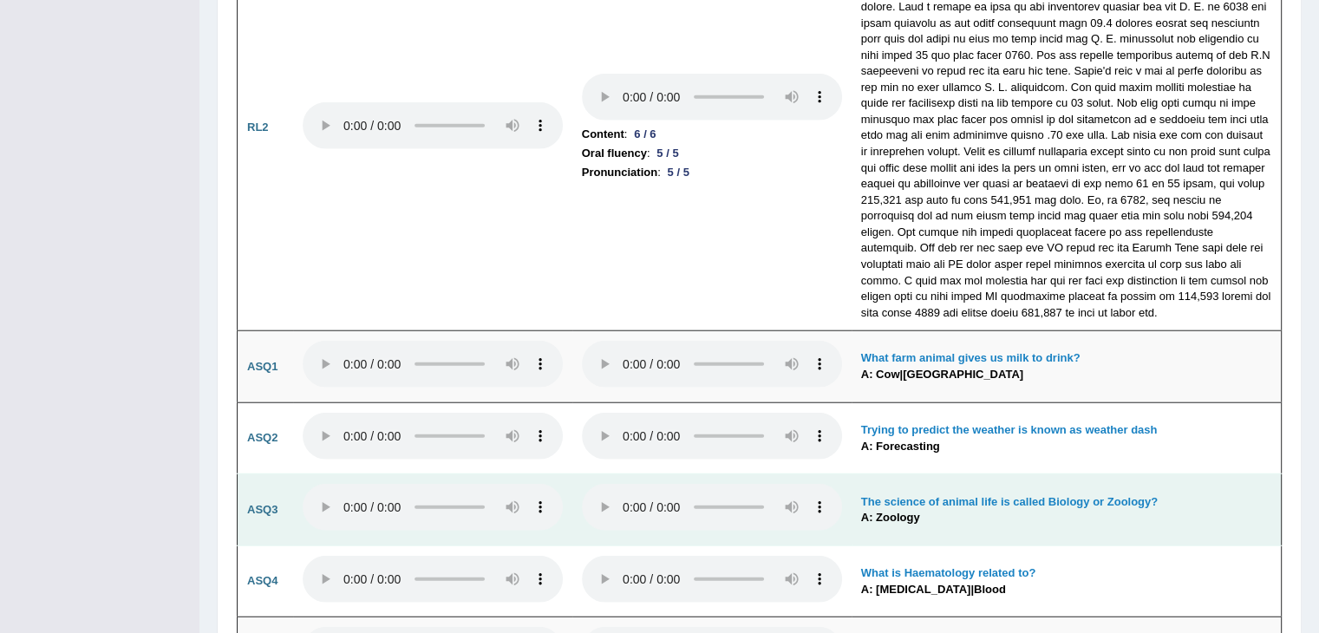
drag, startPoint x: 1331, startPoint y: 36, endPoint x: 1268, endPoint y: 445, distance: 413.9
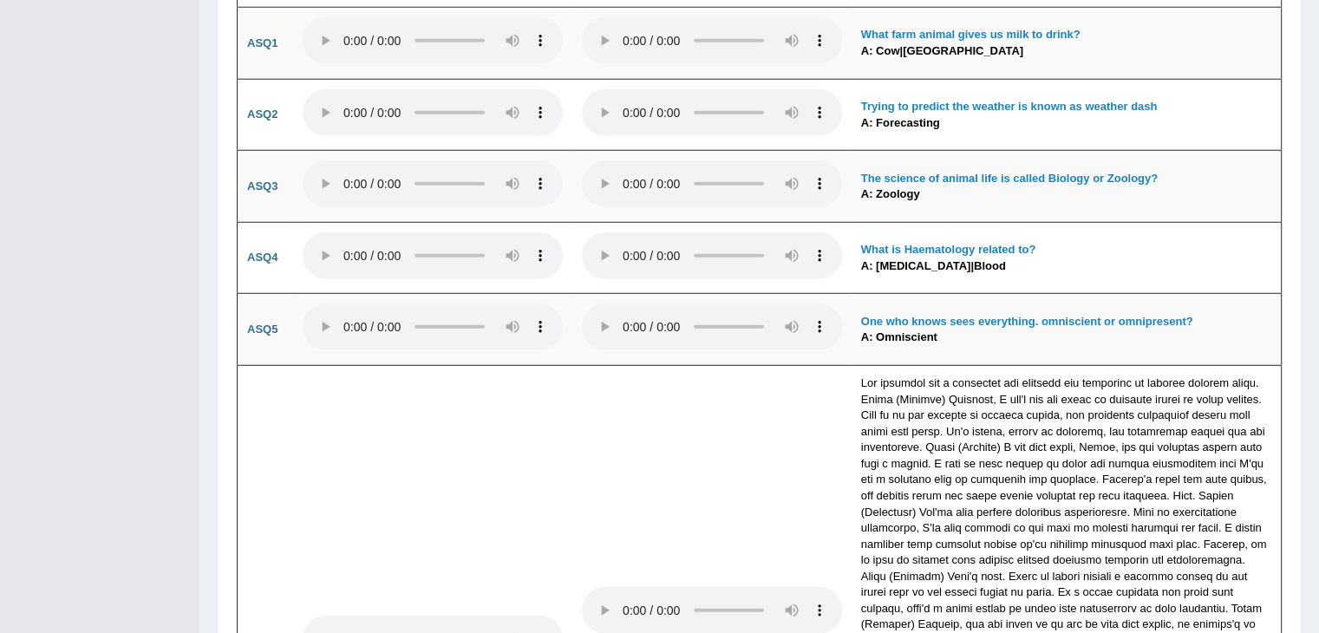
scroll to position [4591, 0]
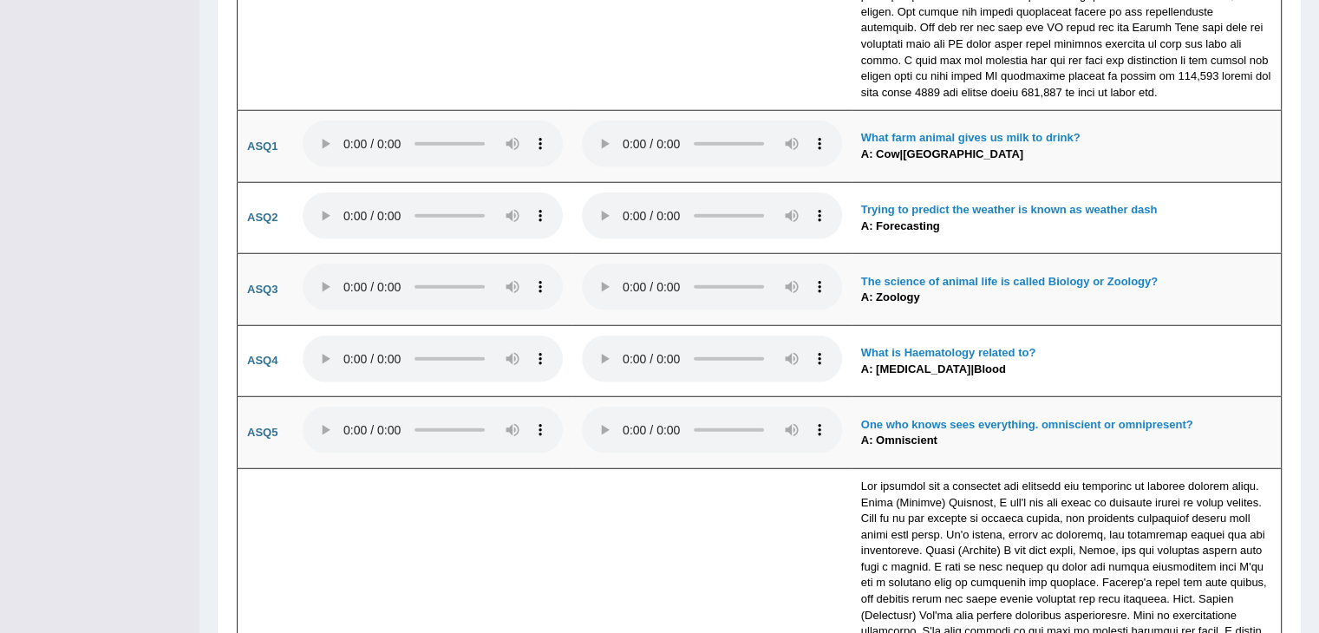
drag, startPoint x: 1312, startPoint y: 505, endPoint x: 1314, endPoint y: 526, distance: 21.0
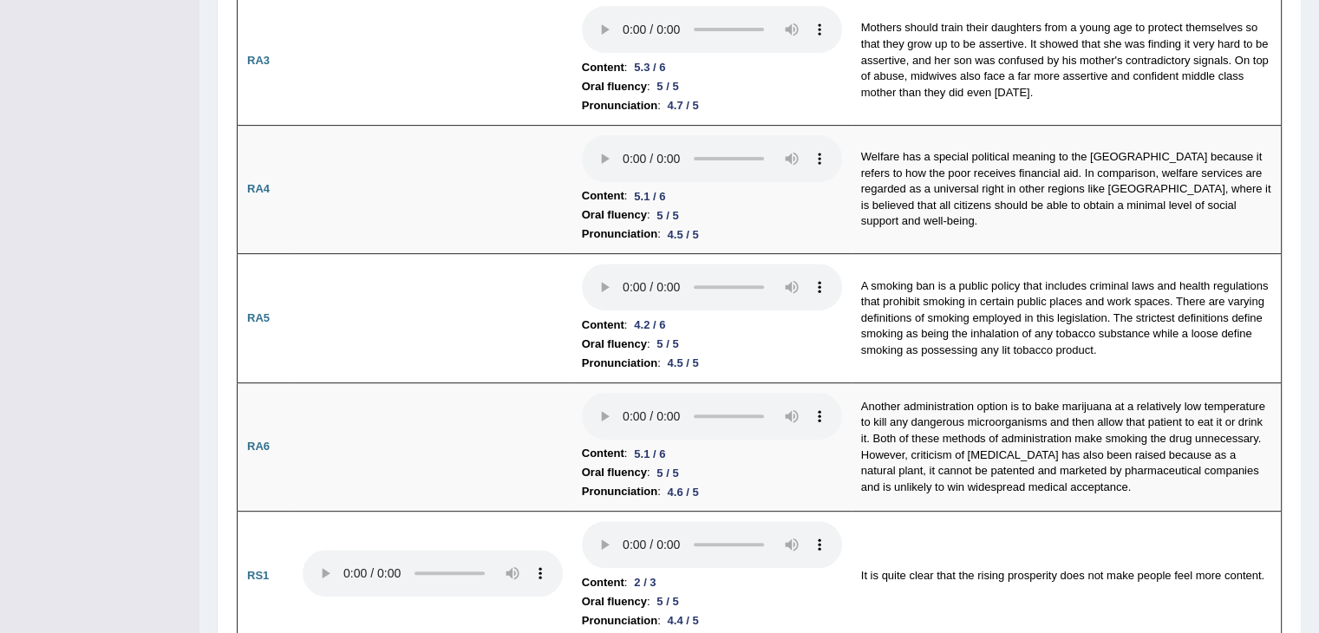
scroll to position [0, 0]
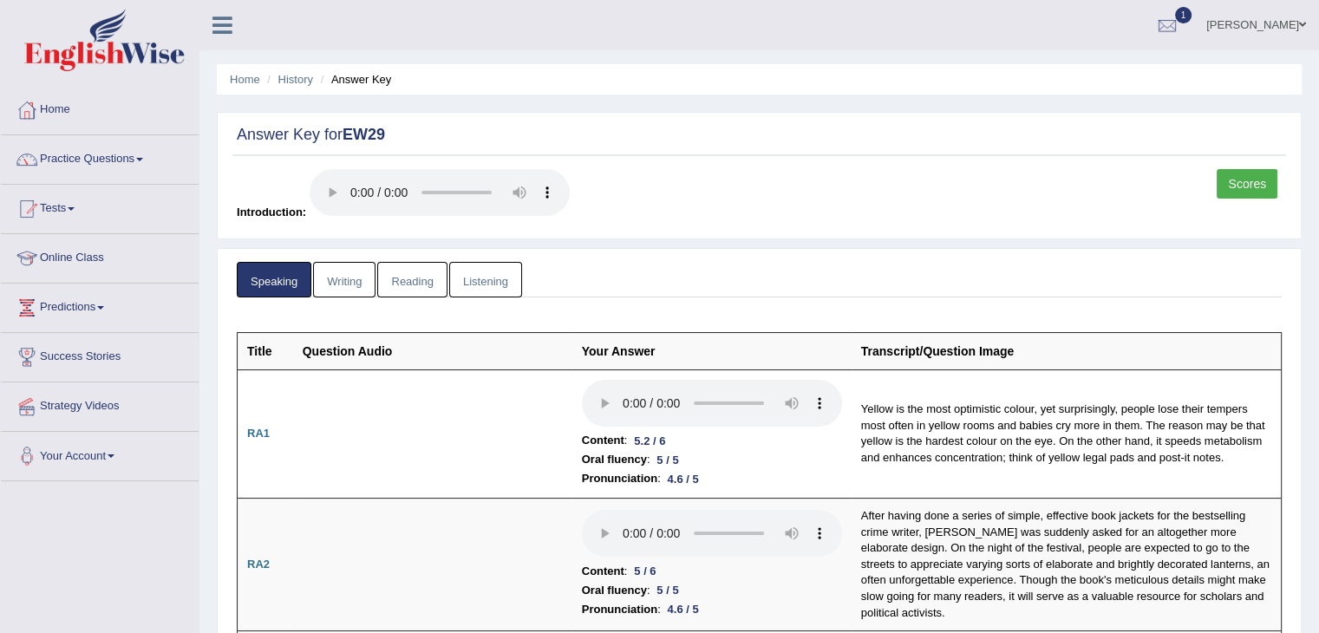
click at [423, 275] on link "Reading" at bounding box center [411, 280] width 69 height 36
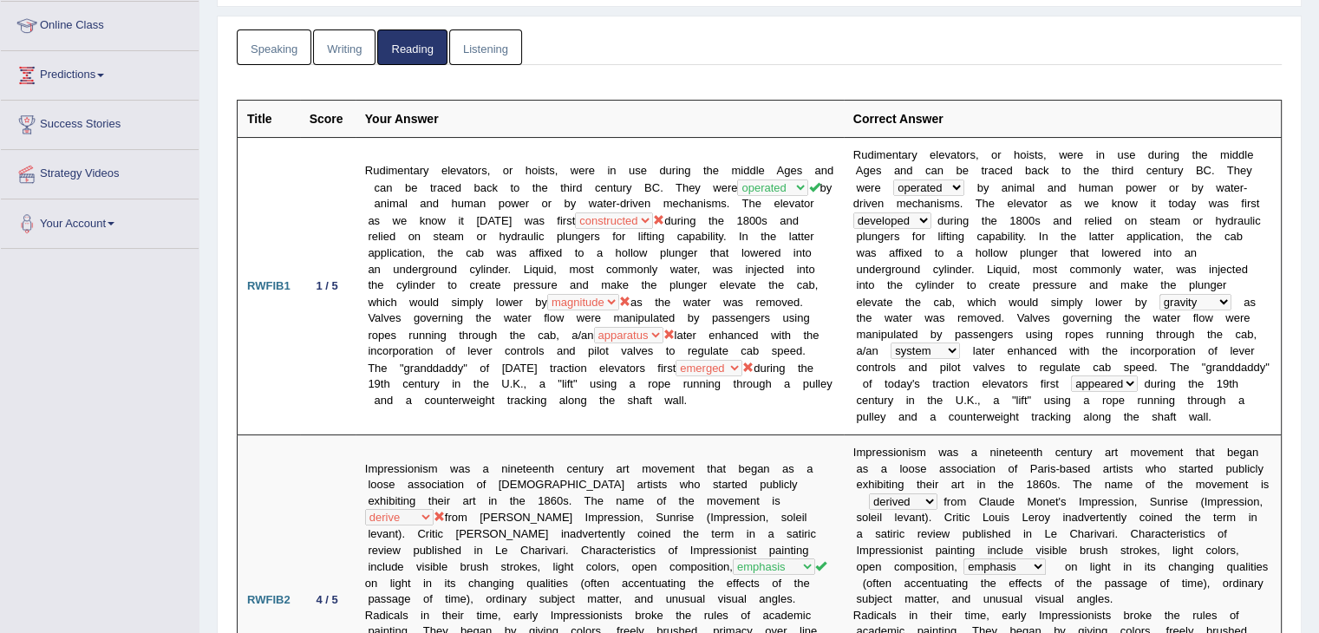
scroll to position [302, 0]
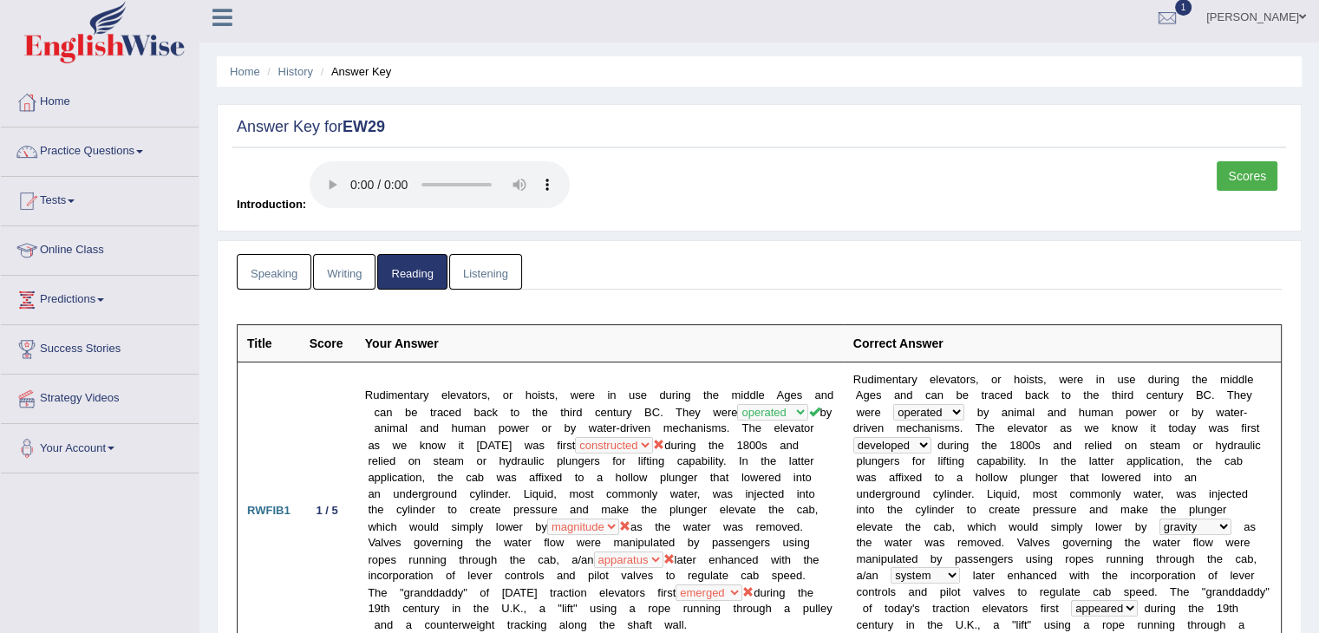
scroll to position [0, 0]
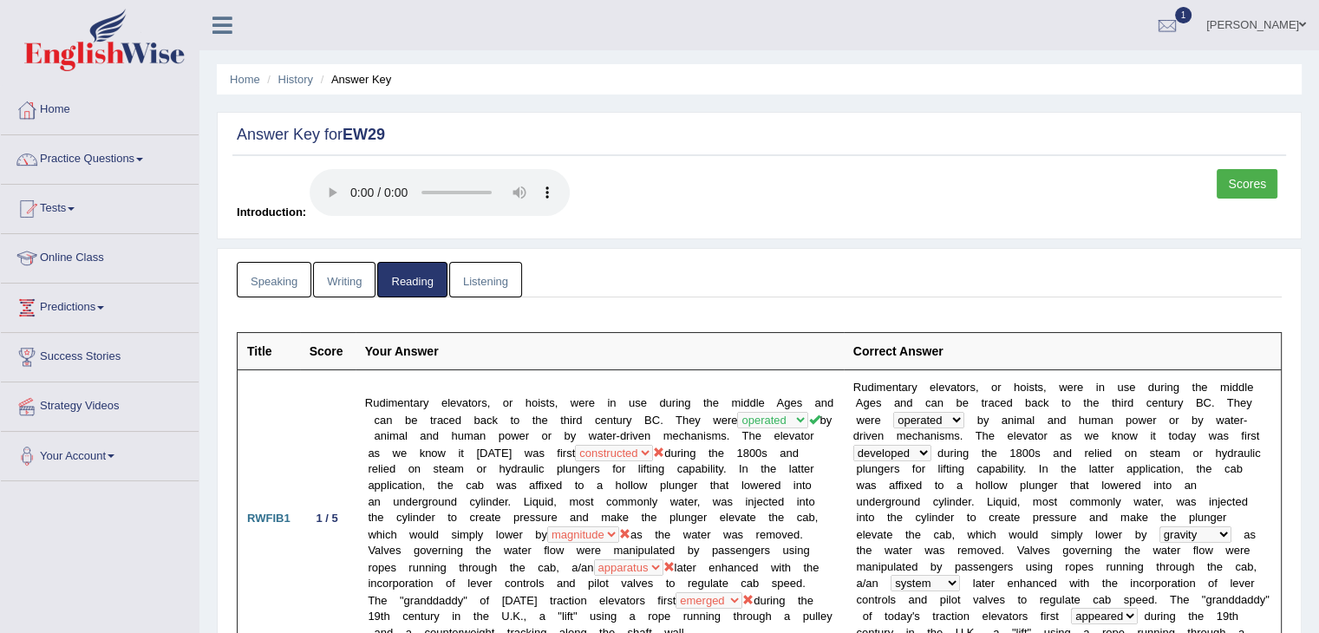
click at [498, 279] on link "Listening" at bounding box center [485, 280] width 73 height 36
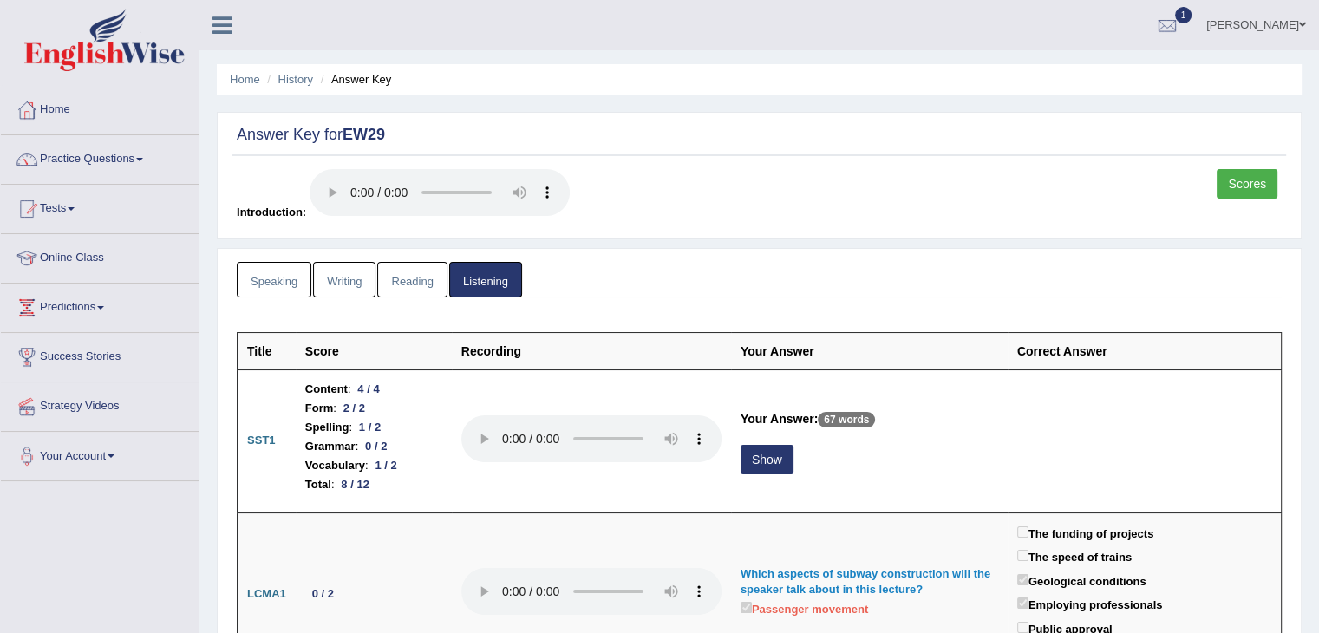
click at [377, 284] on link "Reading" at bounding box center [411, 280] width 69 height 36
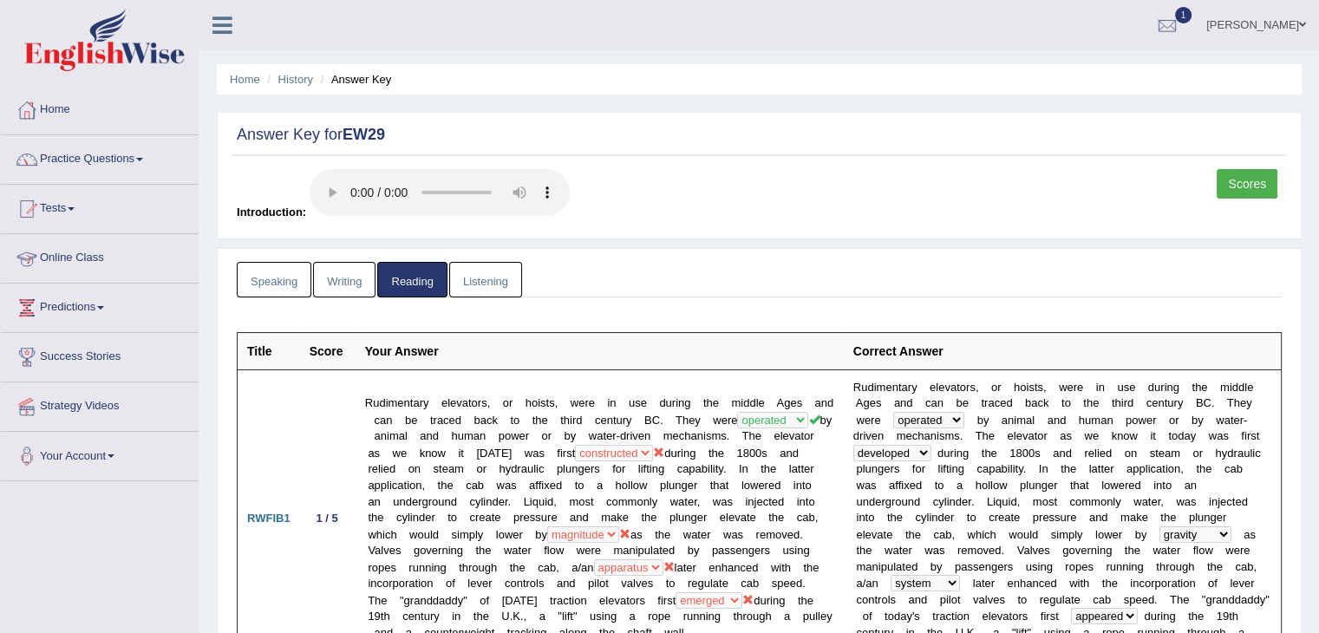
click at [255, 283] on link "Speaking" at bounding box center [274, 280] width 75 height 36
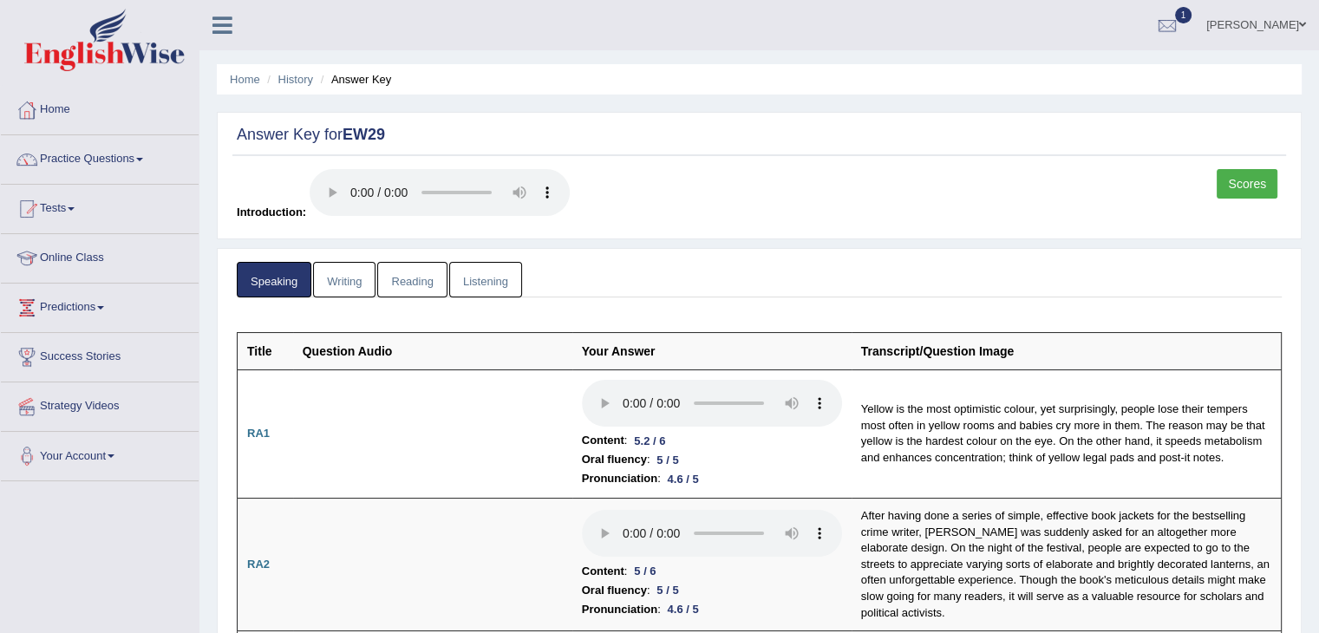
click at [1252, 181] on link "Scores" at bounding box center [1246, 183] width 61 height 29
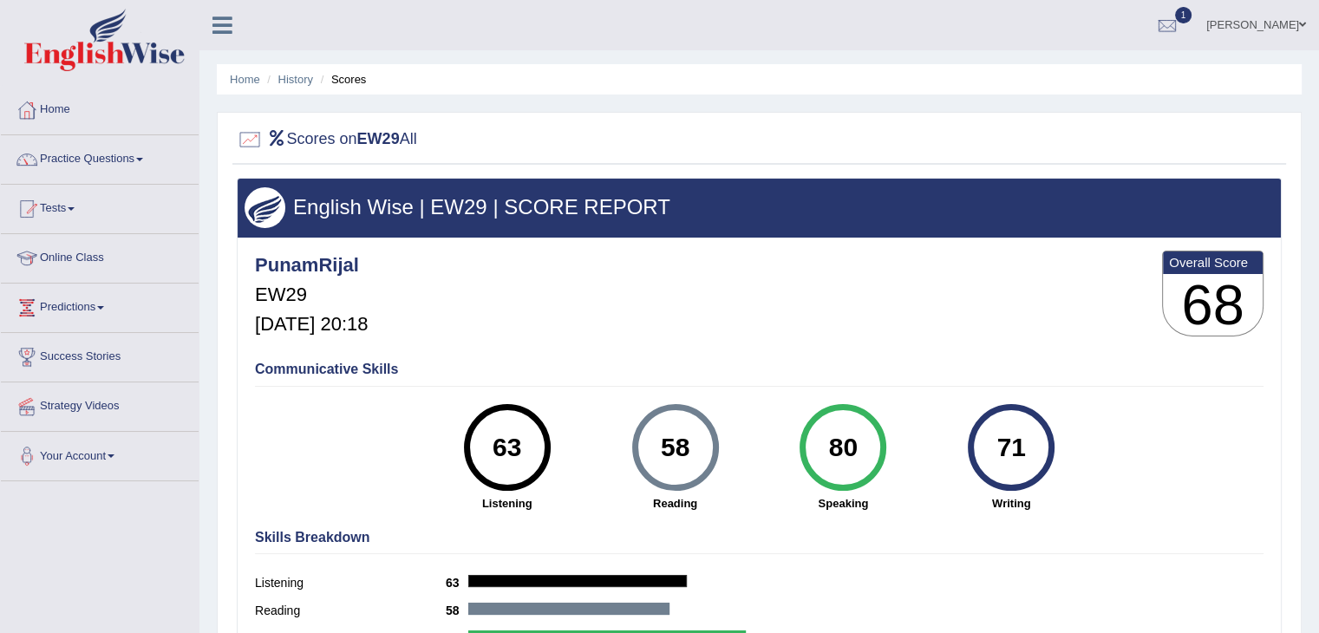
click at [1015, 443] on div "71" at bounding box center [1011, 447] width 63 height 73
click at [132, 147] on link "Practice Questions" at bounding box center [100, 156] width 198 height 43
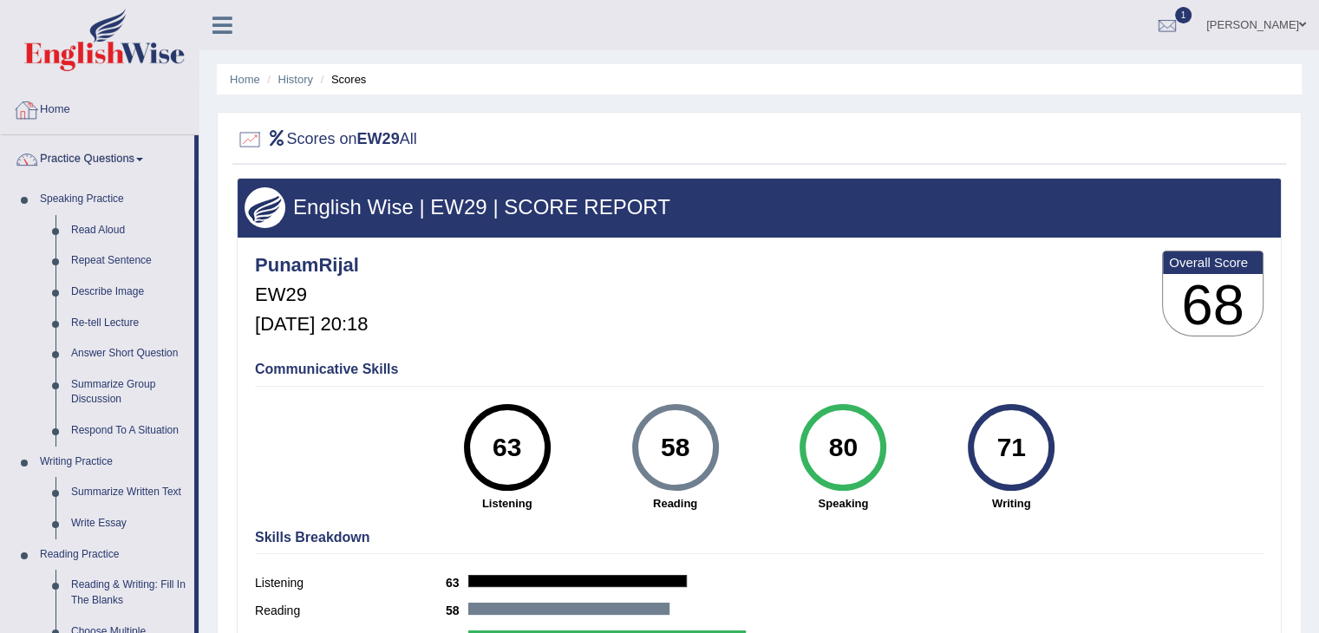
click at [58, 98] on link "Home" at bounding box center [100, 107] width 198 height 43
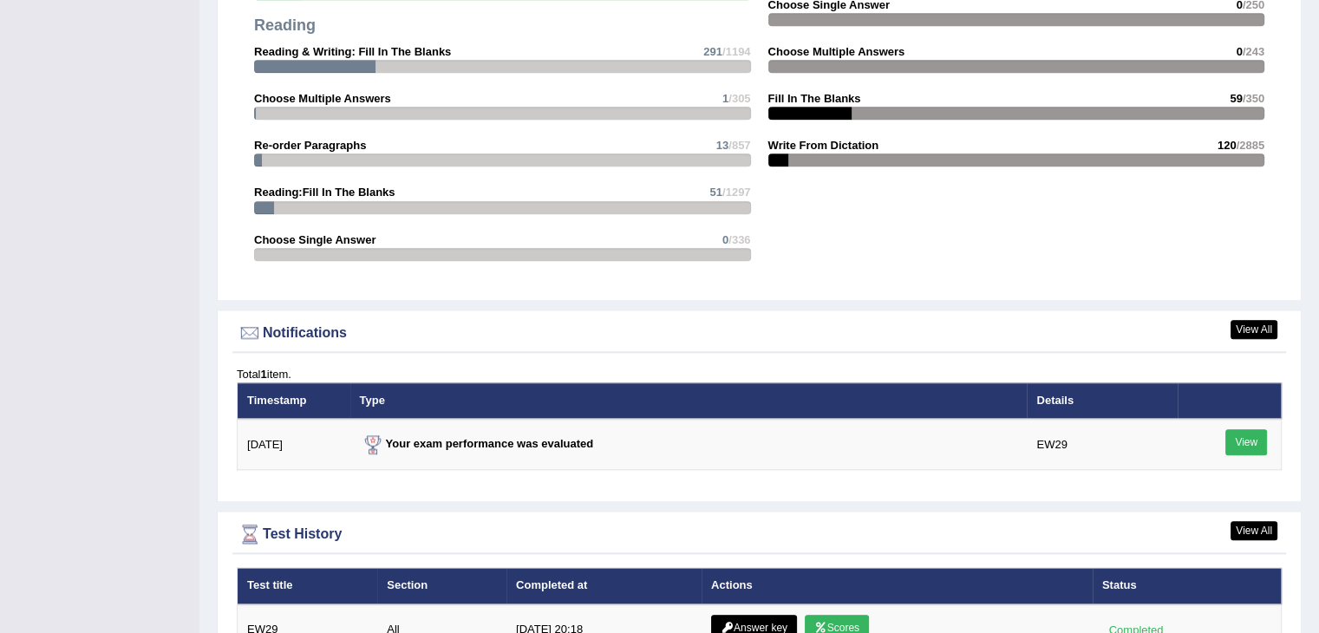
scroll to position [2112, 0]
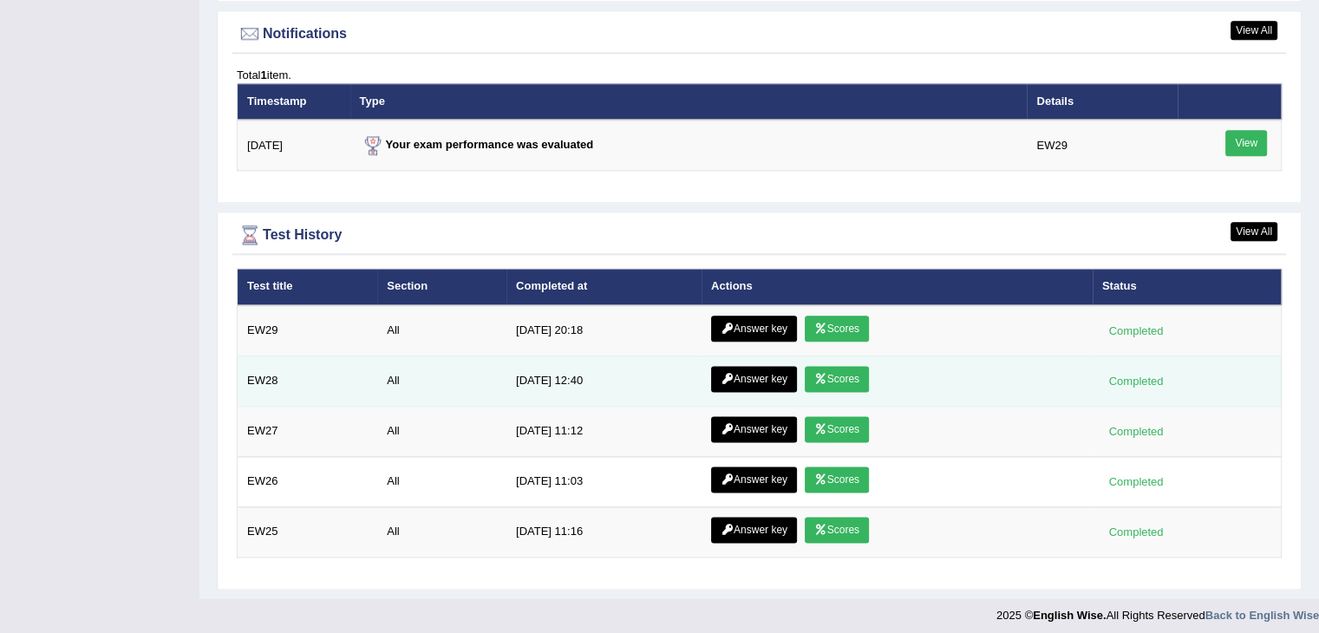
click at [841, 369] on link "Scores" at bounding box center [837, 379] width 64 height 26
